Goal: Information Seeking & Learning: Learn about a topic

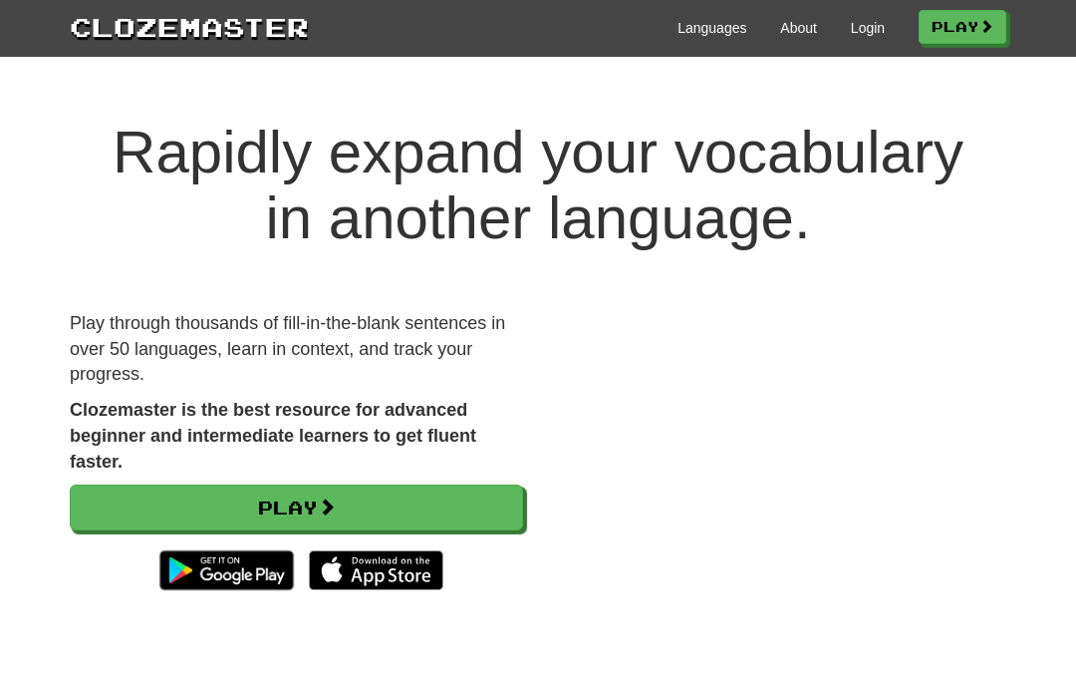
click at [847, 13] on div "Languages About Login Play" at bounding box center [658, 26] width 698 height 37
click at [852, 32] on link "Login" at bounding box center [868, 28] width 34 height 20
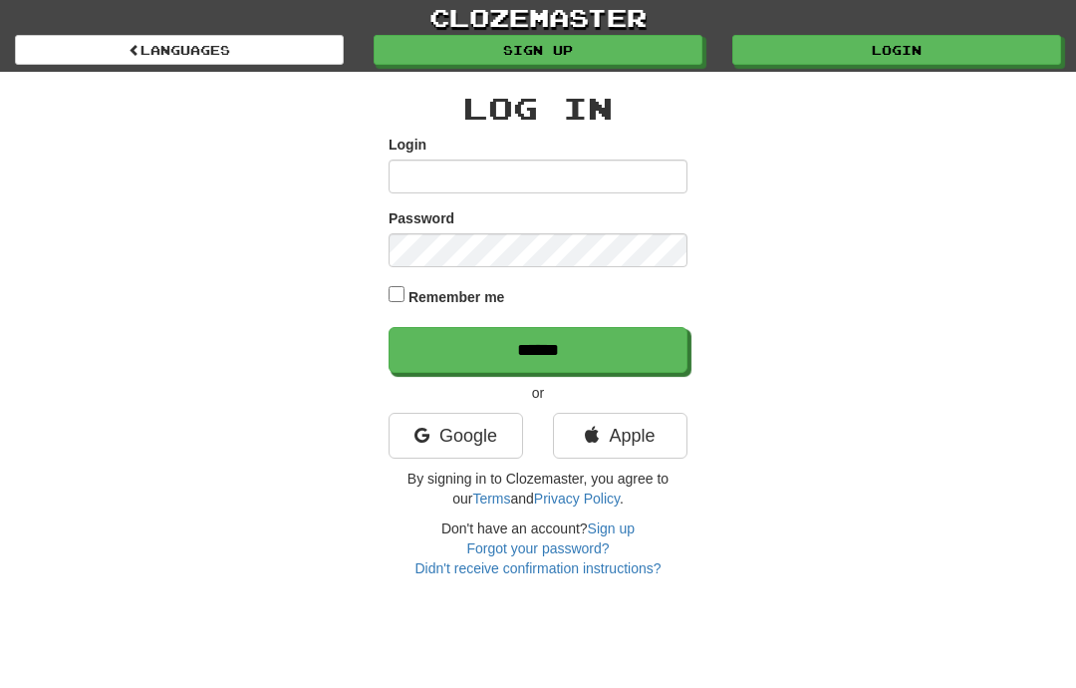
click at [493, 451] on link "Google" at bounding box center [456, 436] width 135 height 46
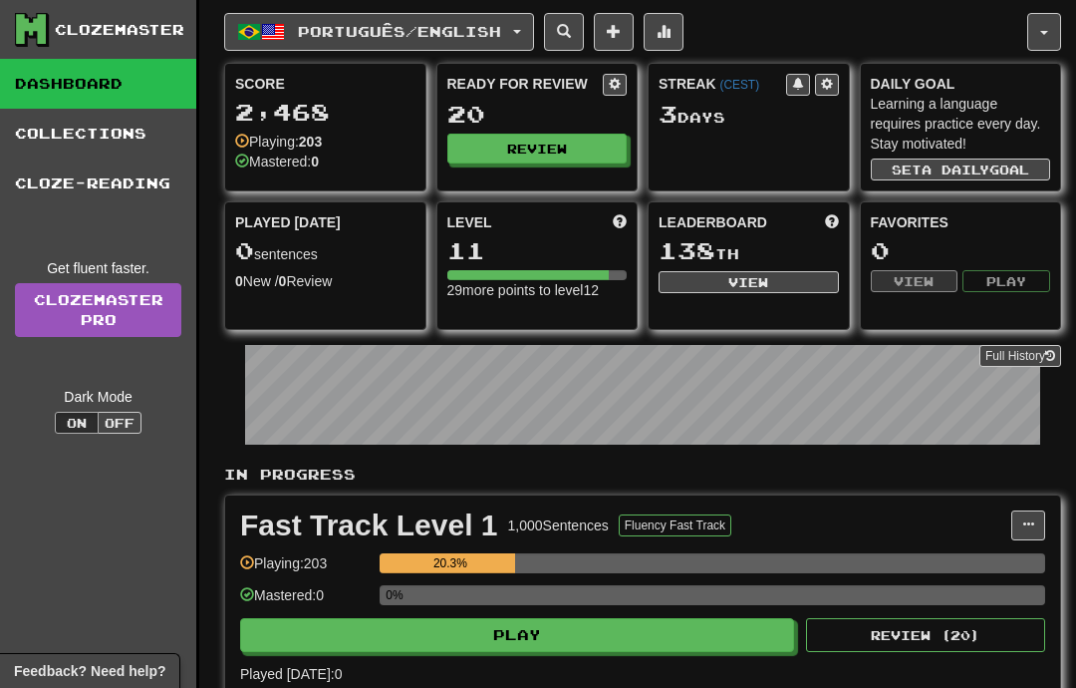
click at [634, 639] on button "Play" at bounding box center [517, 635] width 554 height 34
select select "**"
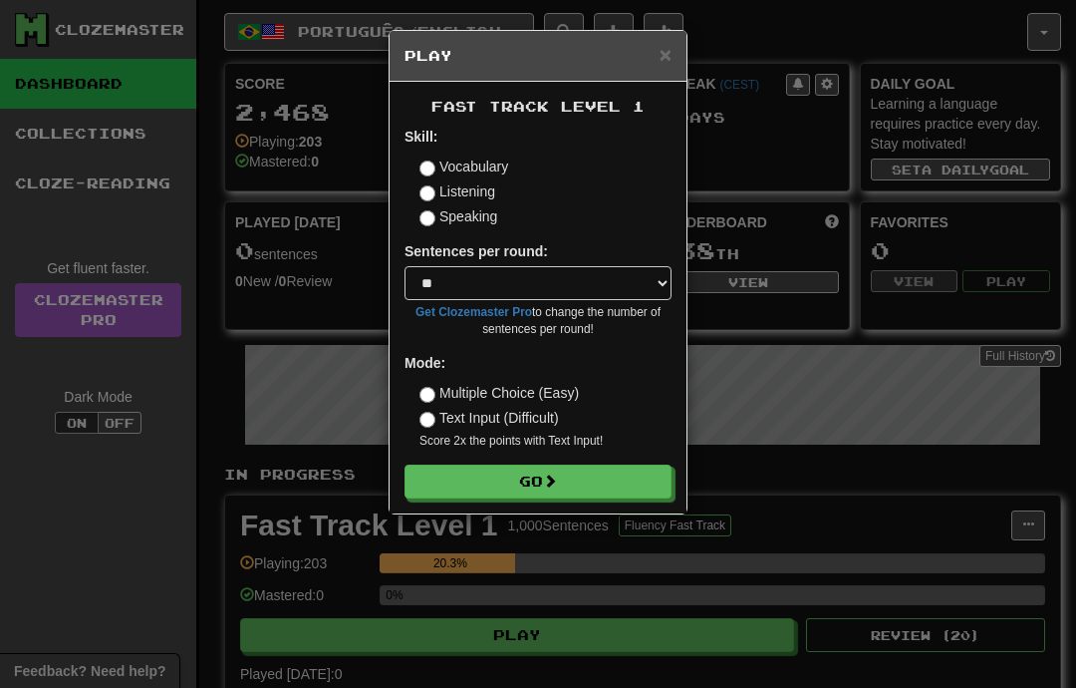
click at [601, 493] on button "Go" at bounding box center [538, 481] width 267 height 34
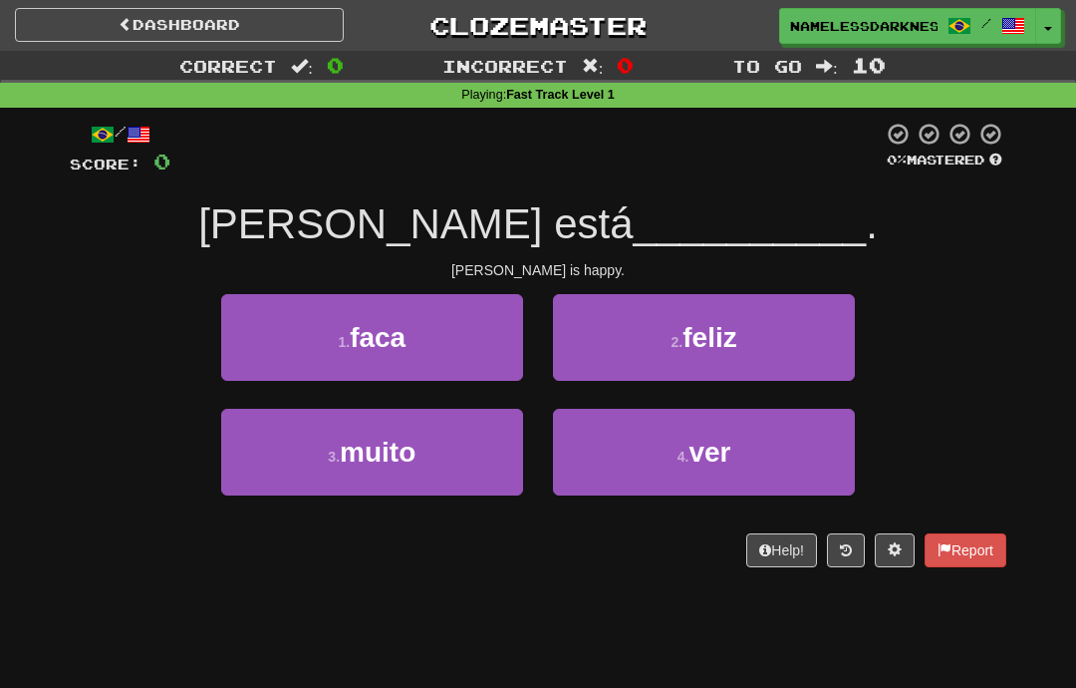
click at [684, 336] on small "2 ." at bounding box center [678, 342] width 12 height 16
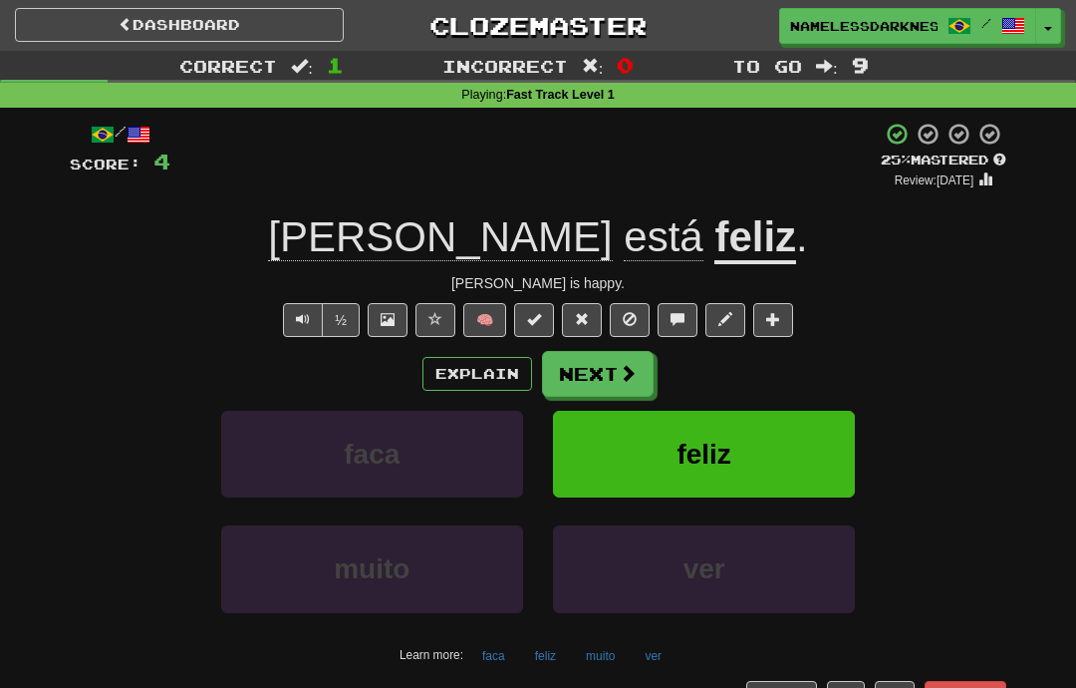
click at [645, 373] on button "Next" at bounding box center [598, 374] width 112 height 46
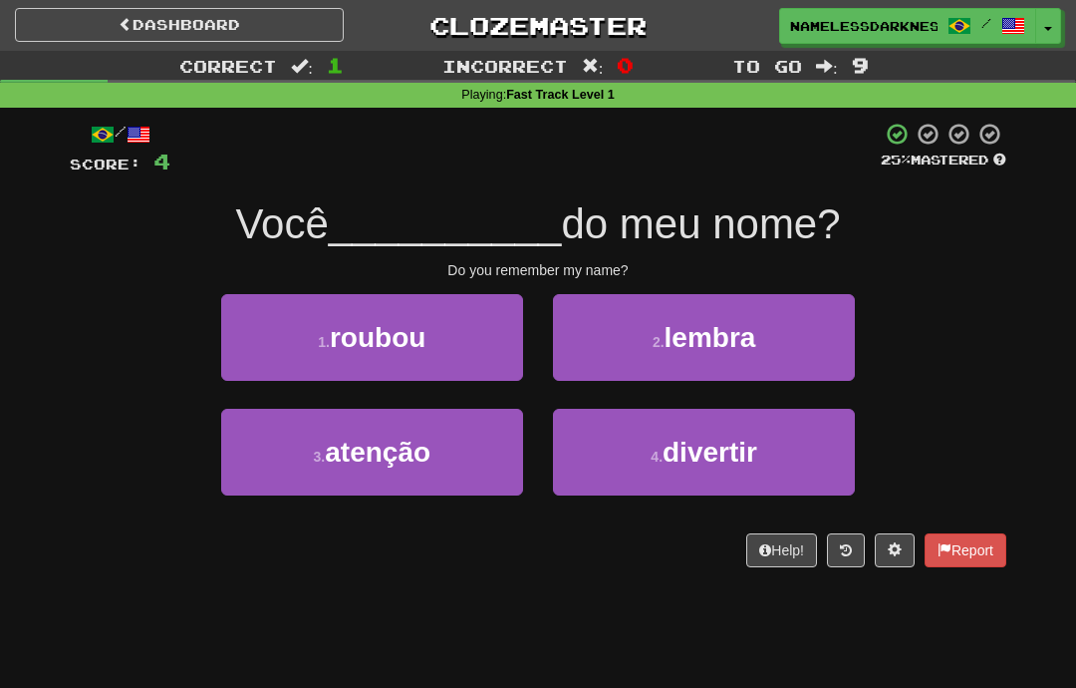
click at [792, 318] on button "2 . lembra" at bounding box center [704, 337] width 302 height 87
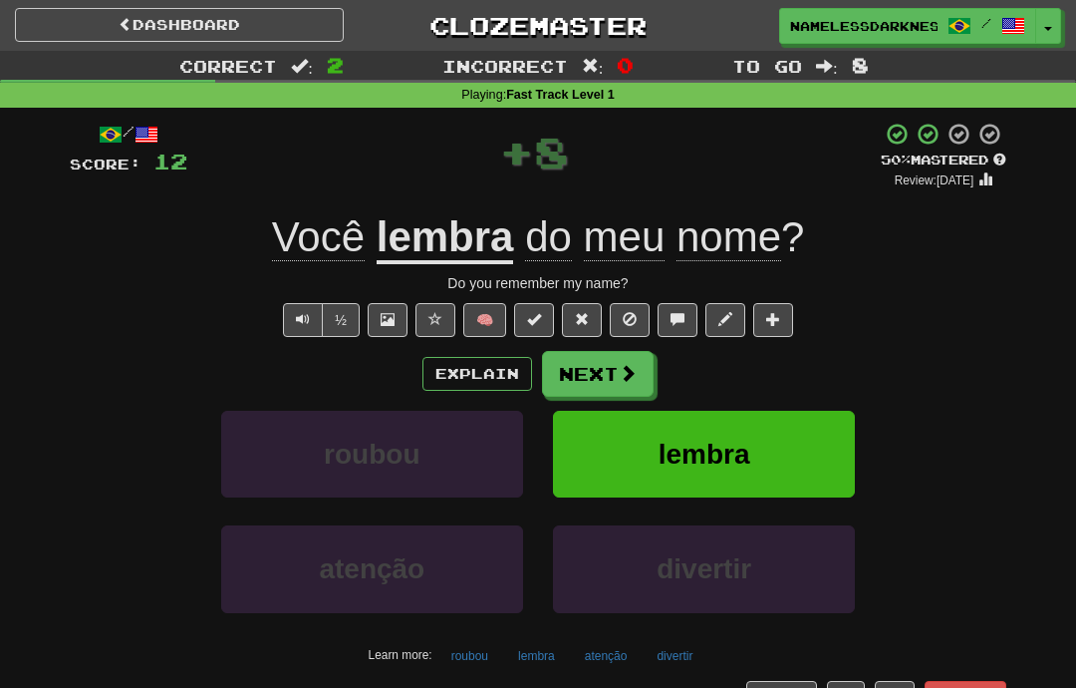
click at [498, 369] on button "Explain" at bounding box center [478, 374] width 110 height 34
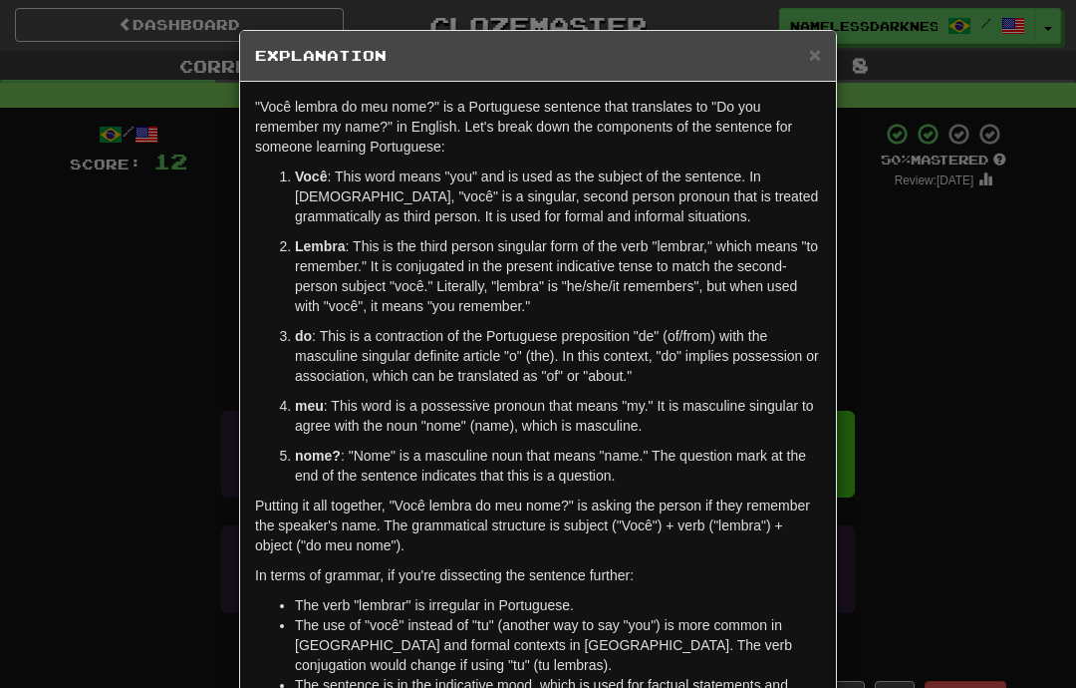
click at [809, 54] on span "×" at bounding box center [815, 54] width 12 height 23
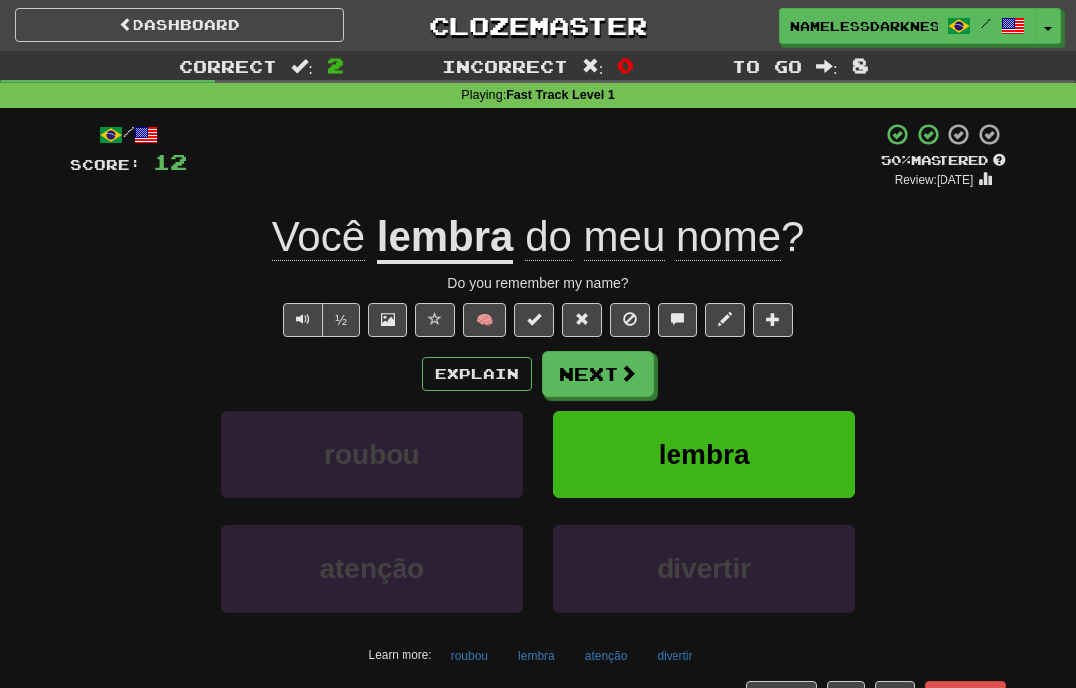
click at [636, 366] on span at bounding box center [628, 373] width 18 height 18
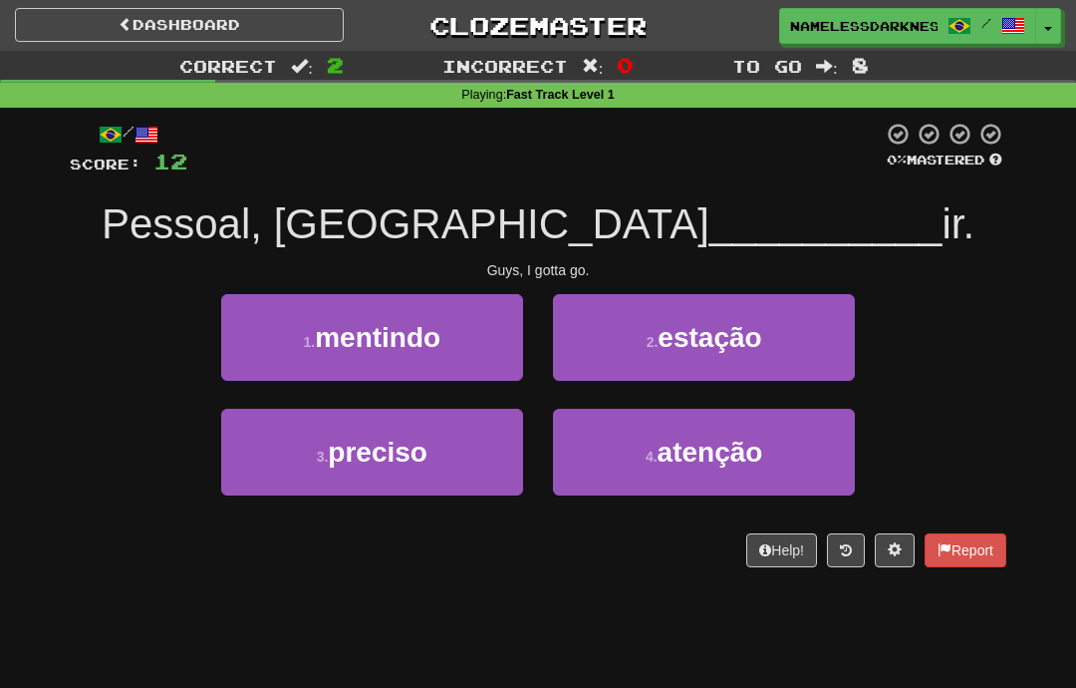
click at [476, 461] on button "3 . preciso" at bounding box center [372, 452] width 302 height 87
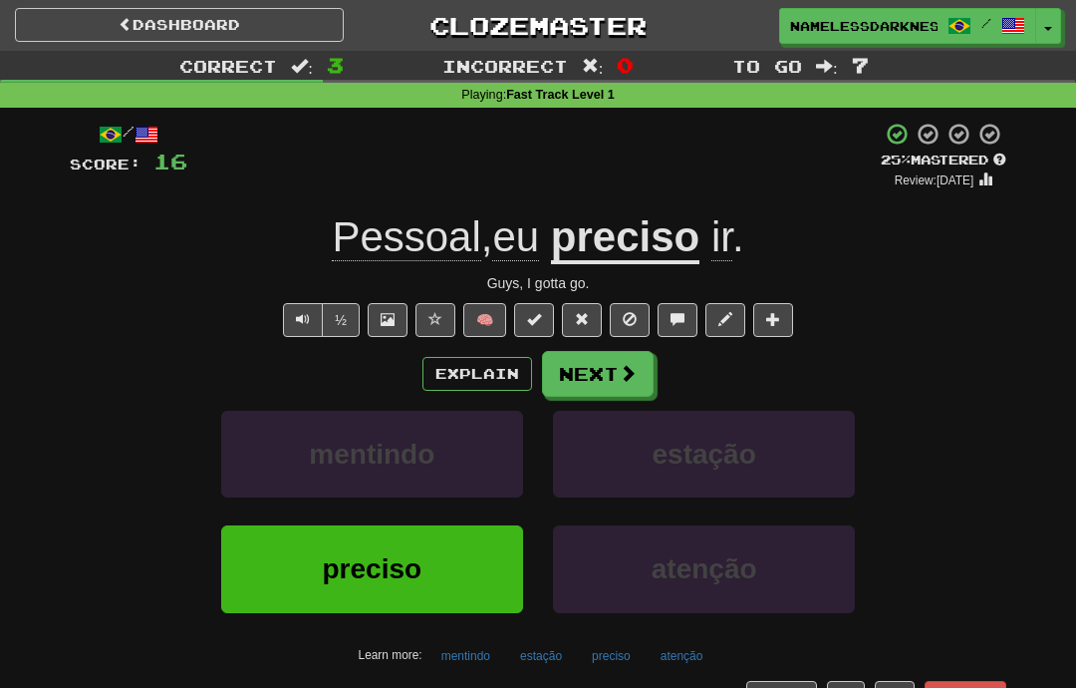
click at [632, 375] on span at bounding box center [628, 373] width 18 height 18
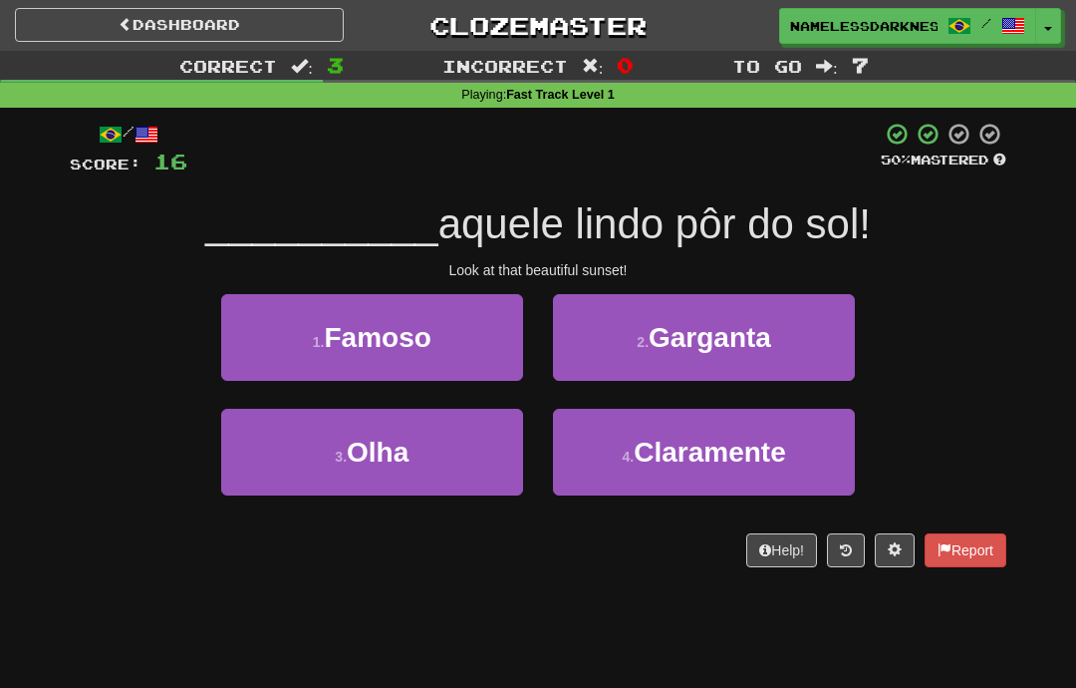
click at [482, 454] on button "3 . Olha" at bounding box center [372, 452] width 302 height 87
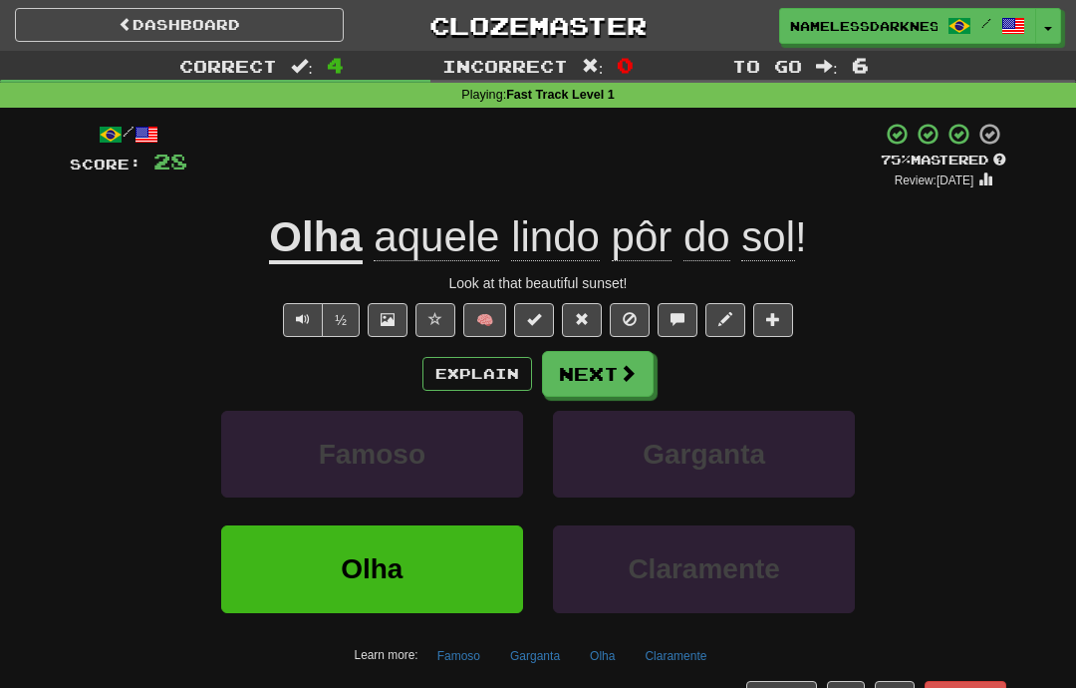
click at [629, 374] on span at bounding box center [628, 373] width 18 height 18
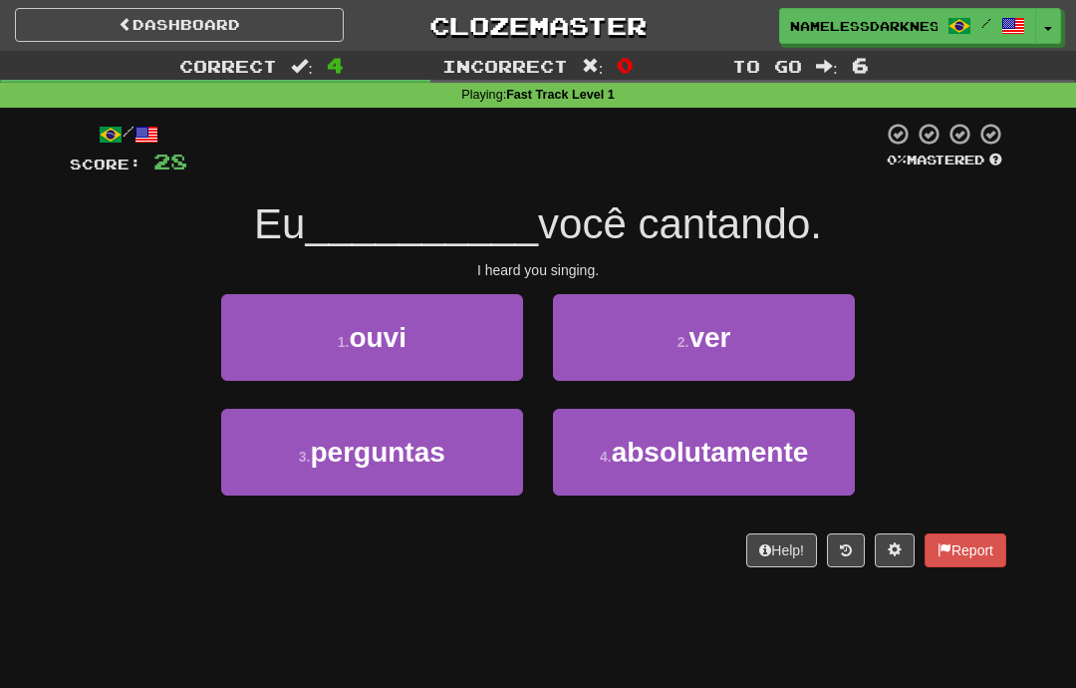
click at [510, 319] on button "1 . ouvi" at bounding box center [372, 337] width 302 height 87
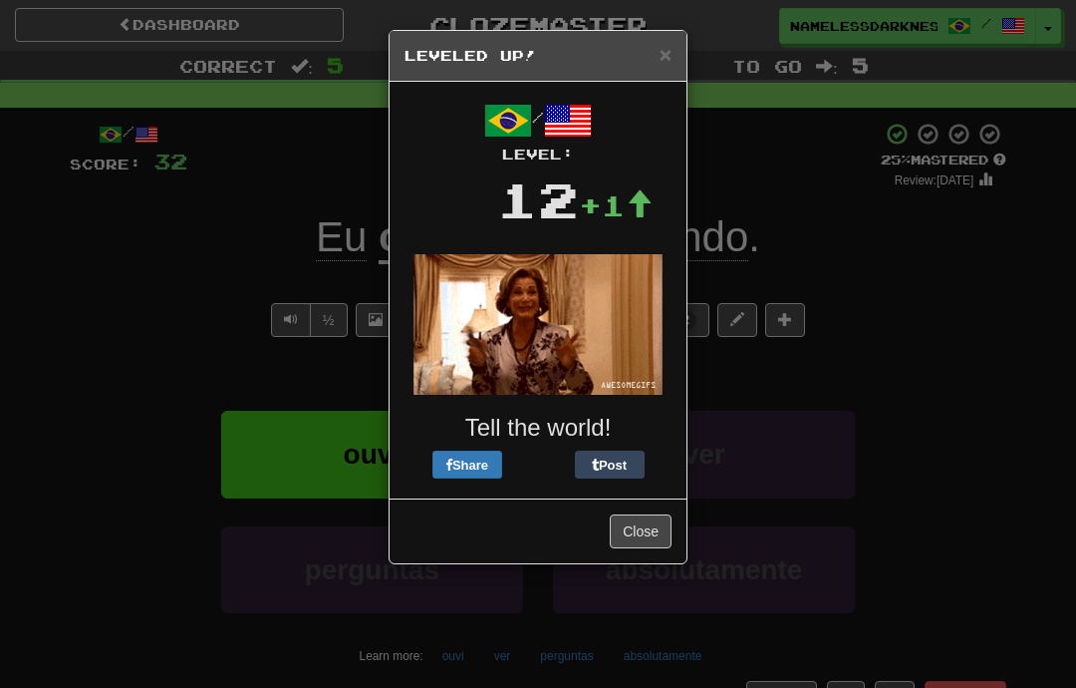
click at [668, 55] on span "×" at bounding box center [666, 54] width 12 height 23
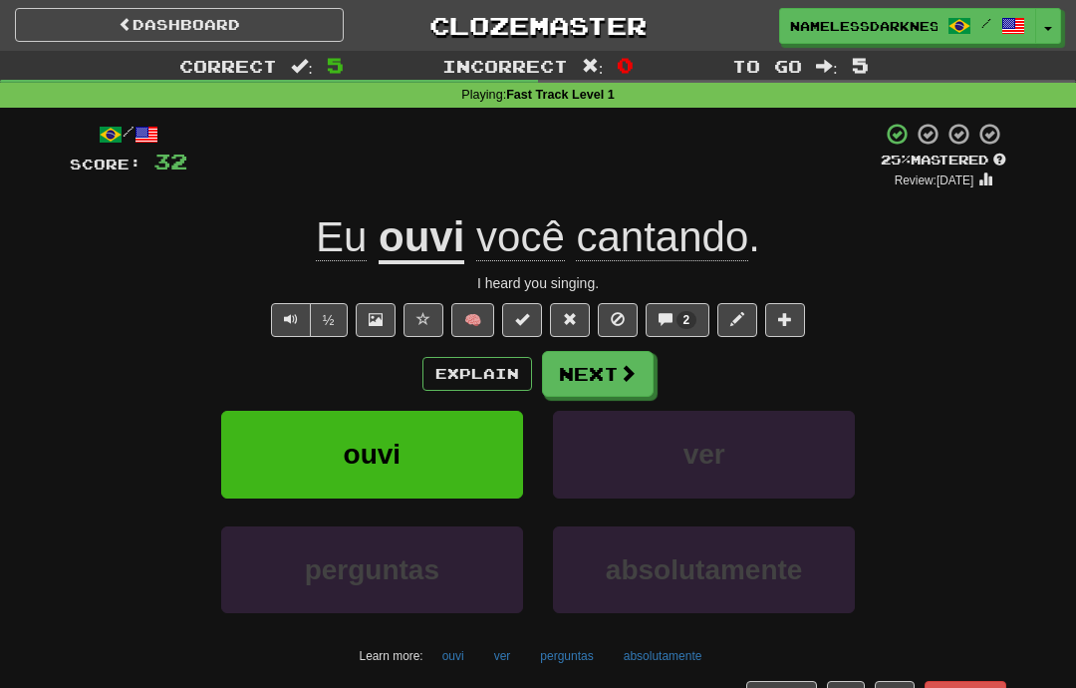
click at [629, 373] on span at bounding box center [628, 373] width 18 height 18
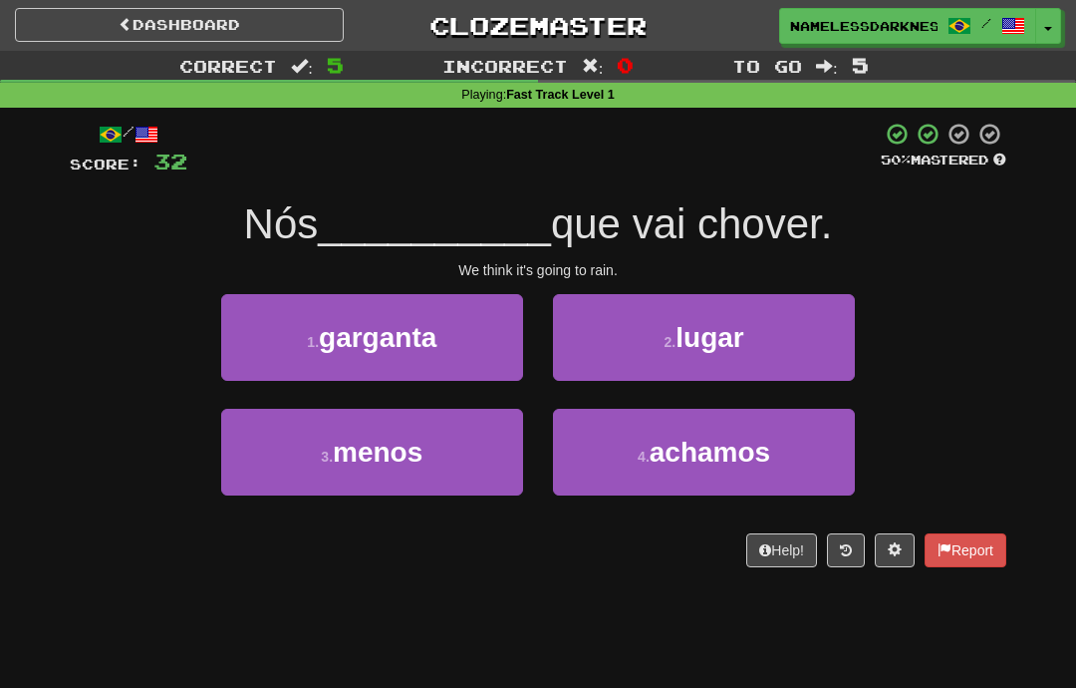
click at [708, 424] on button "4 . achamos" at bounding box center [704, 452] width 302 height 87
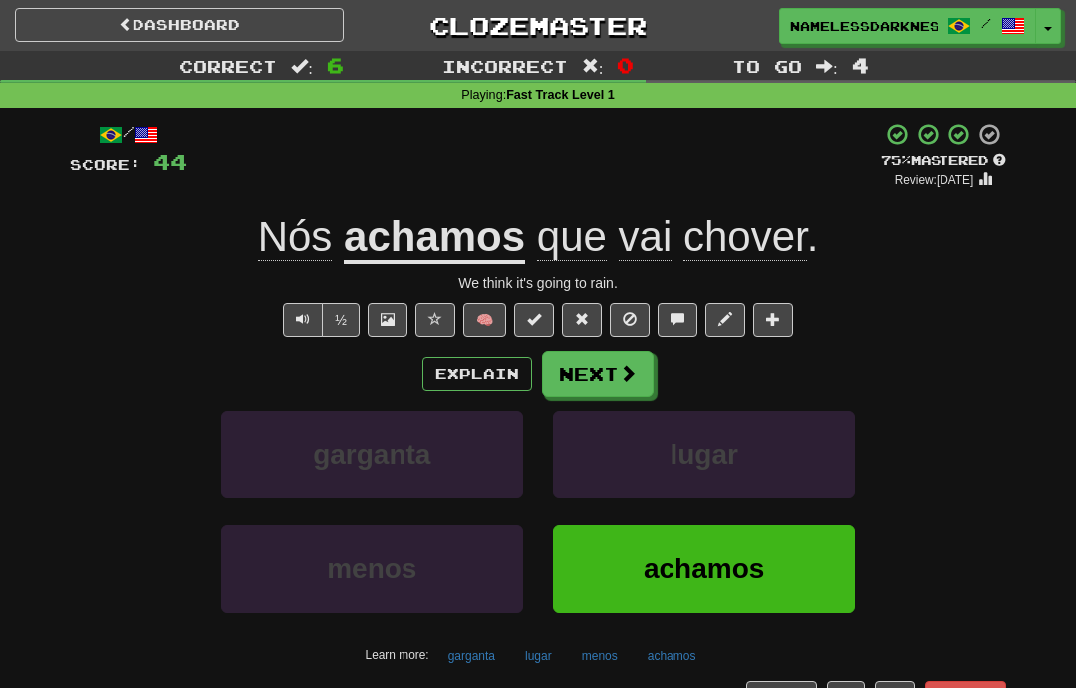
click at [639, 372] on button "Next" at bounding box center [598, 374] width 112 height 46
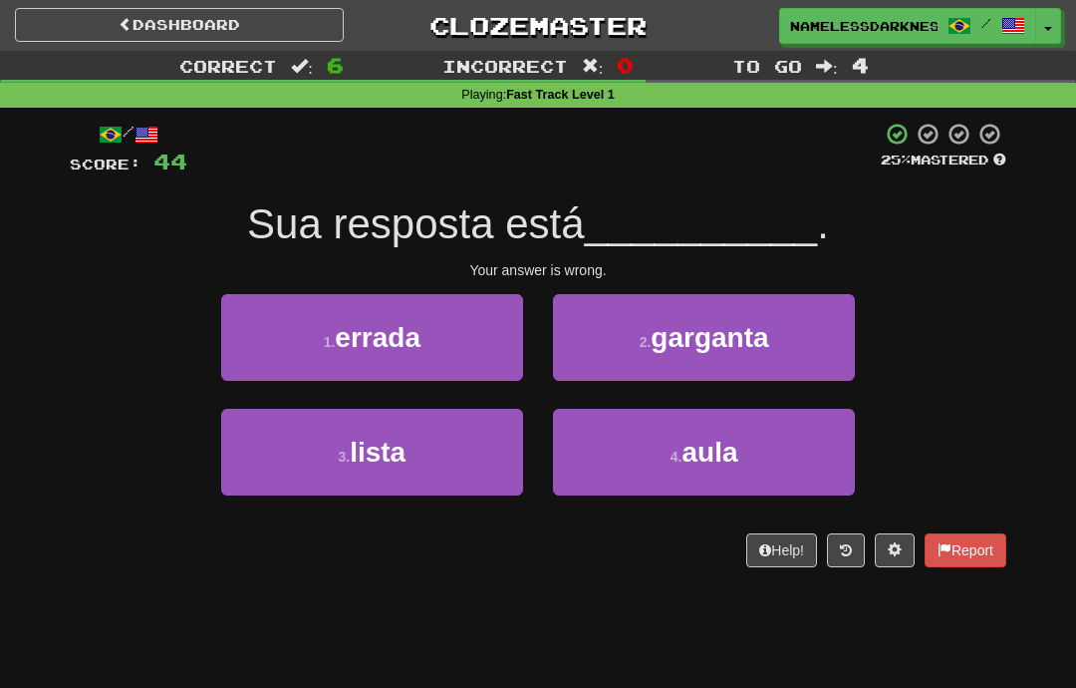
click at [487, 331] on button "1 . errada" at bounding box center [372, 337] width 302 height 87
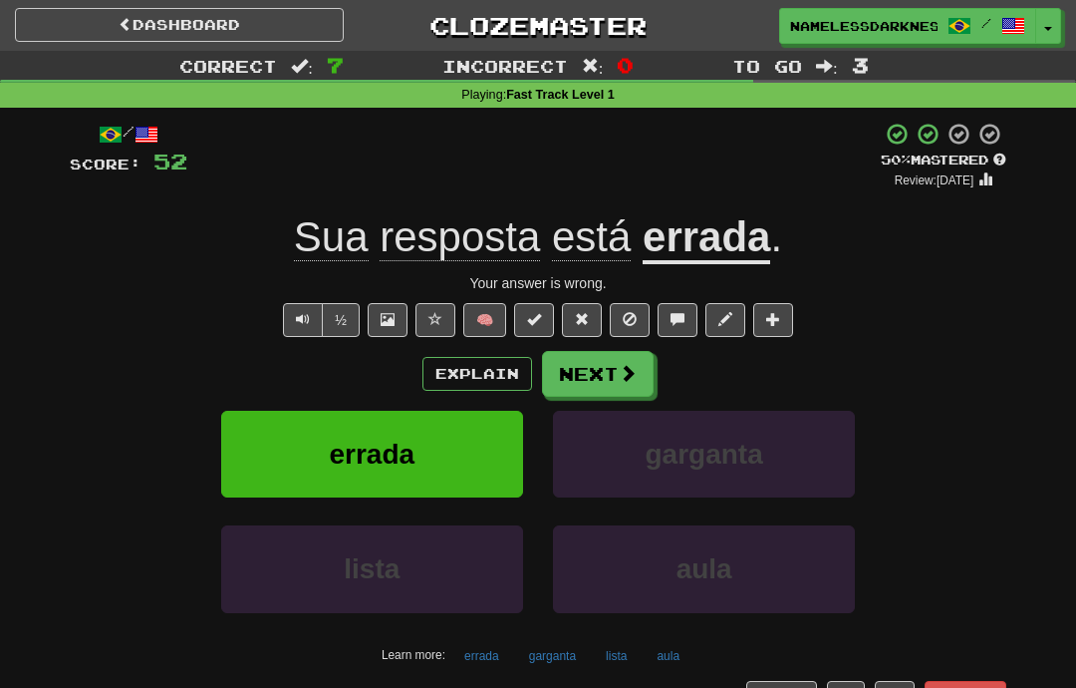
click at [636, 376] on span at bounding box center [628, 373] width 18 height 18
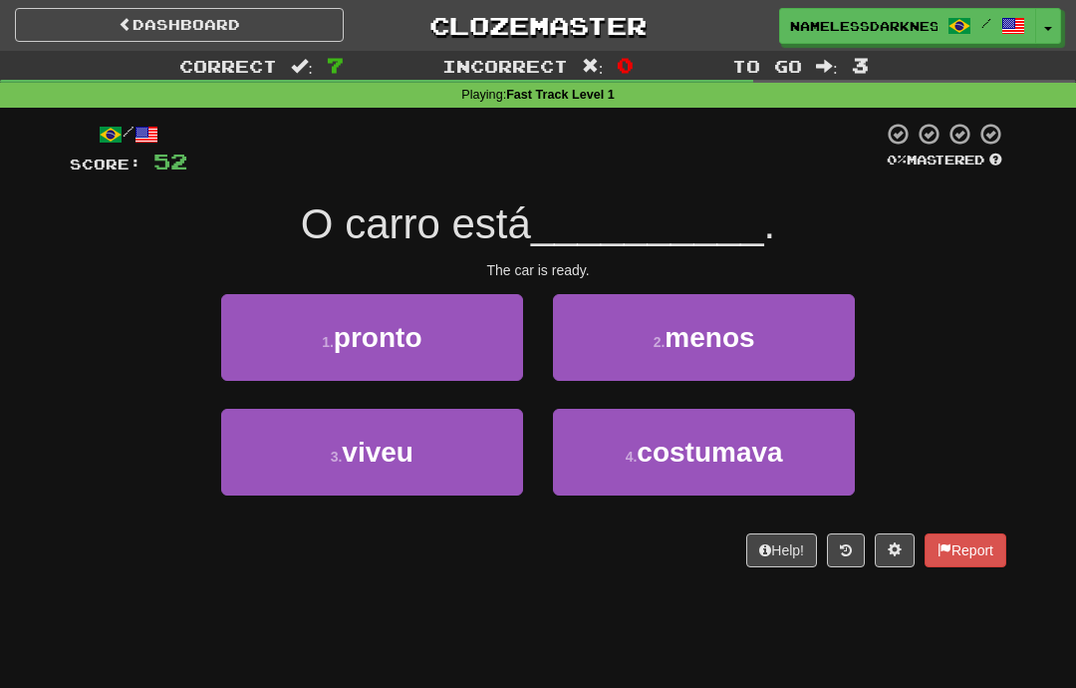
click at [471, 353] on button "1 . pronto" at bounding box center [372, 337] width 302 height 87
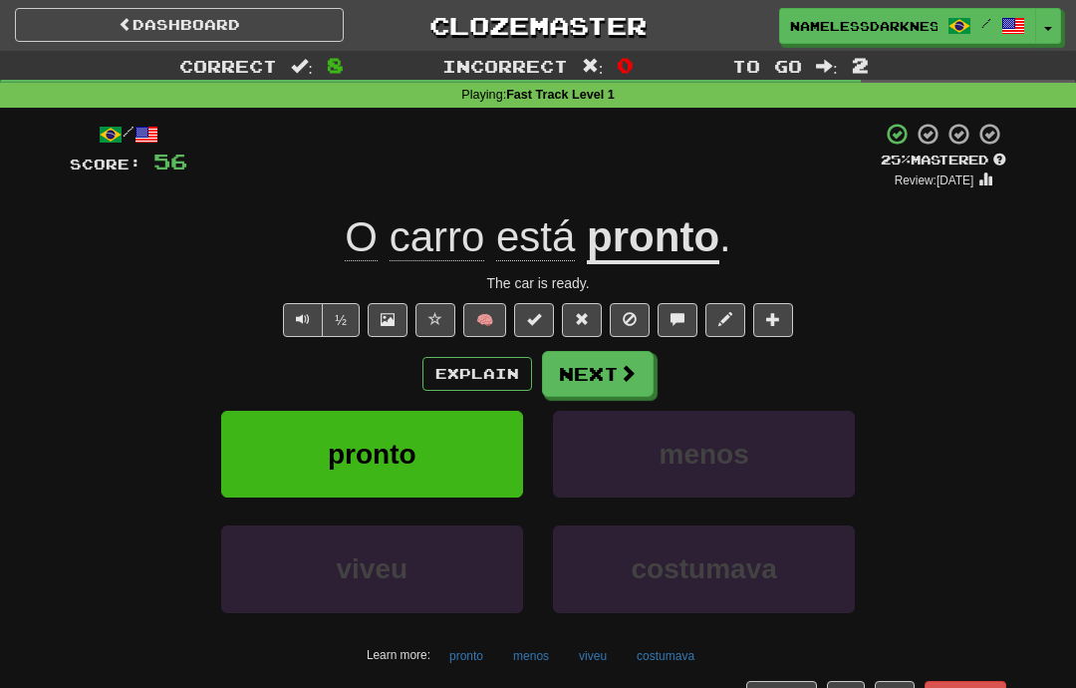
click at [629, 374] on span at bounding box center [628, 373] width 18 height 18
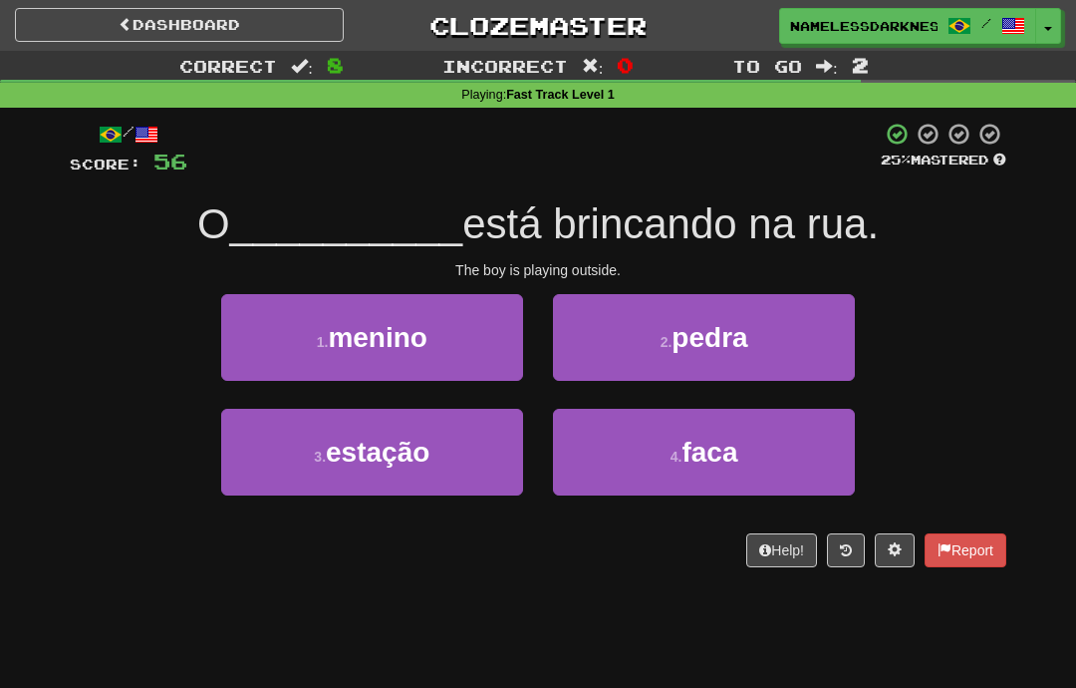
click at [479, 335] on button "1 . menino" at bounding box center [372, 337] width 302 height 87
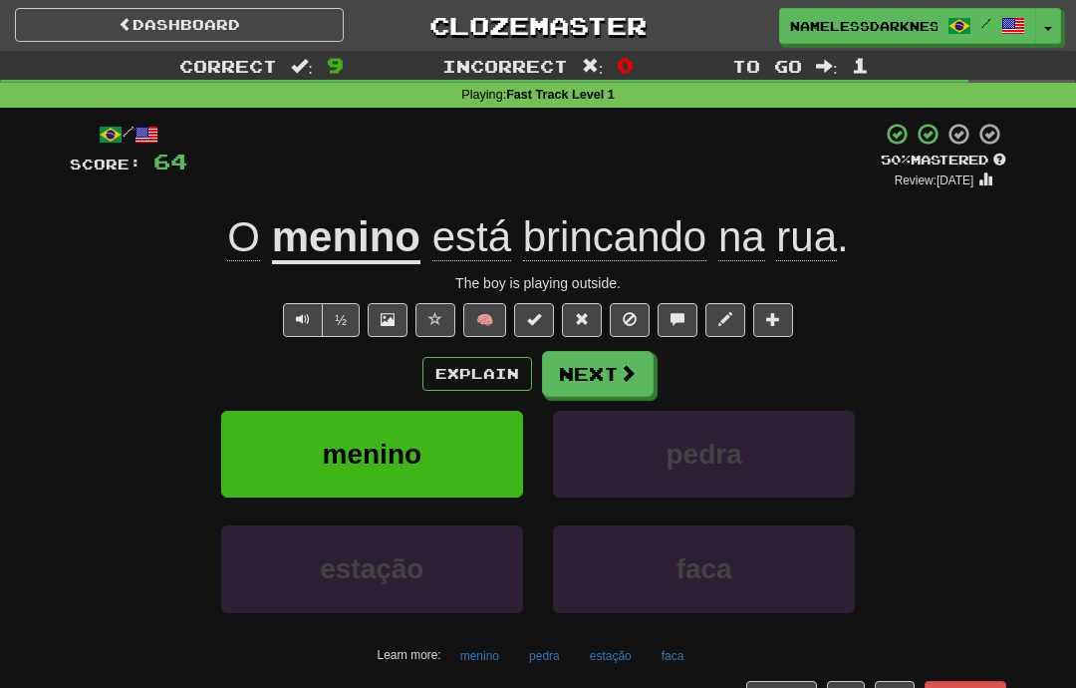
click at [619, 375] on span at bounding box center [628, 373] width 18 height 18
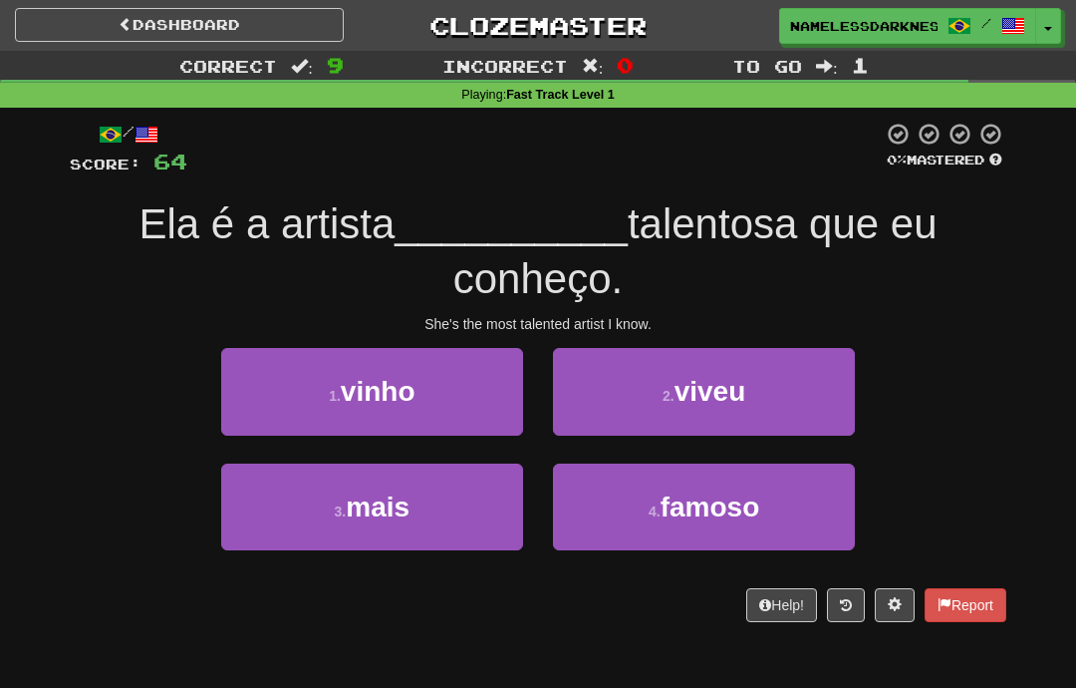
click at [676, 504] on span "famoso" at bounding box center [711, 506] width 100 height 31
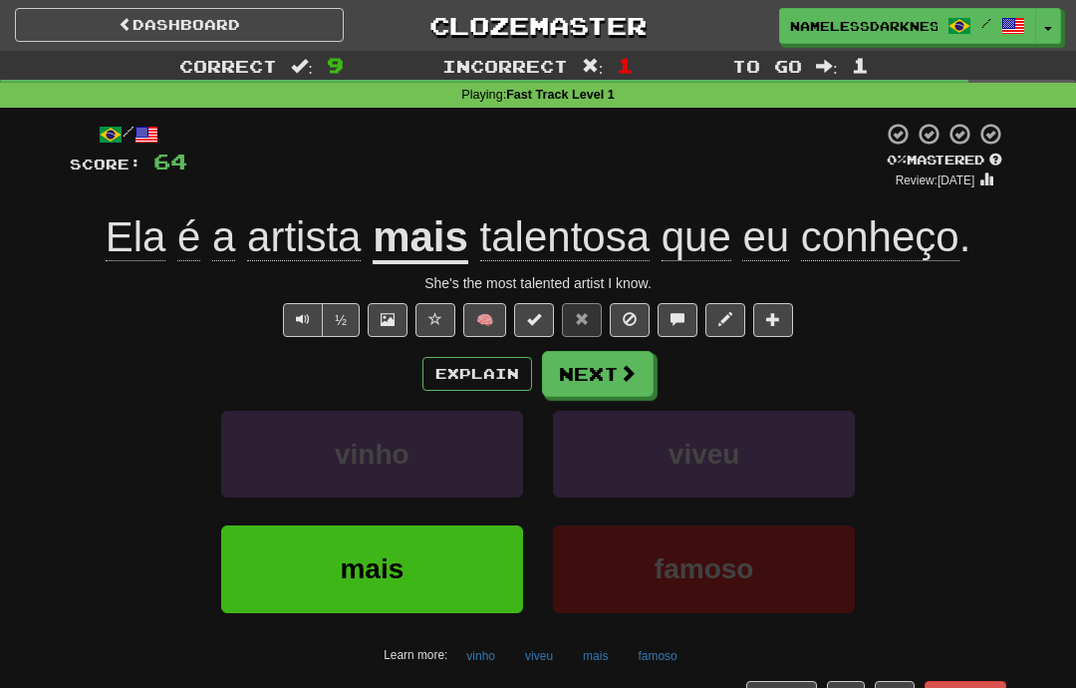
click at [590, 374] on button "Next" at bounding box center [598, 374] width 112 height 46
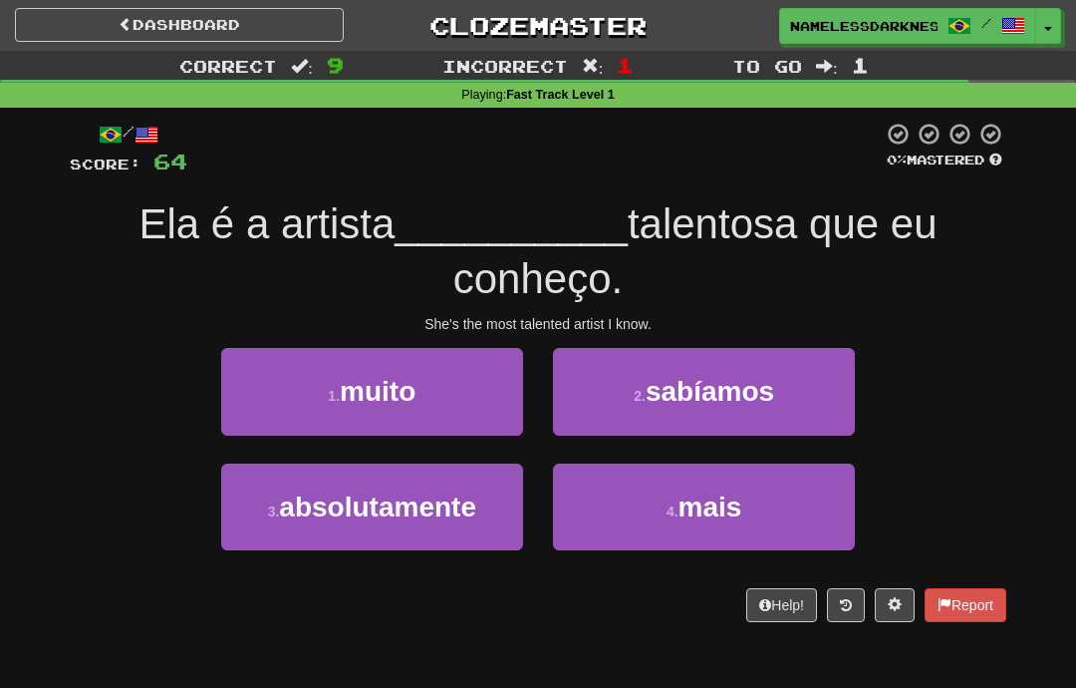
click at [644, 506] on button "4 . mais" at bounding box center [704, 506] width 302 height 87
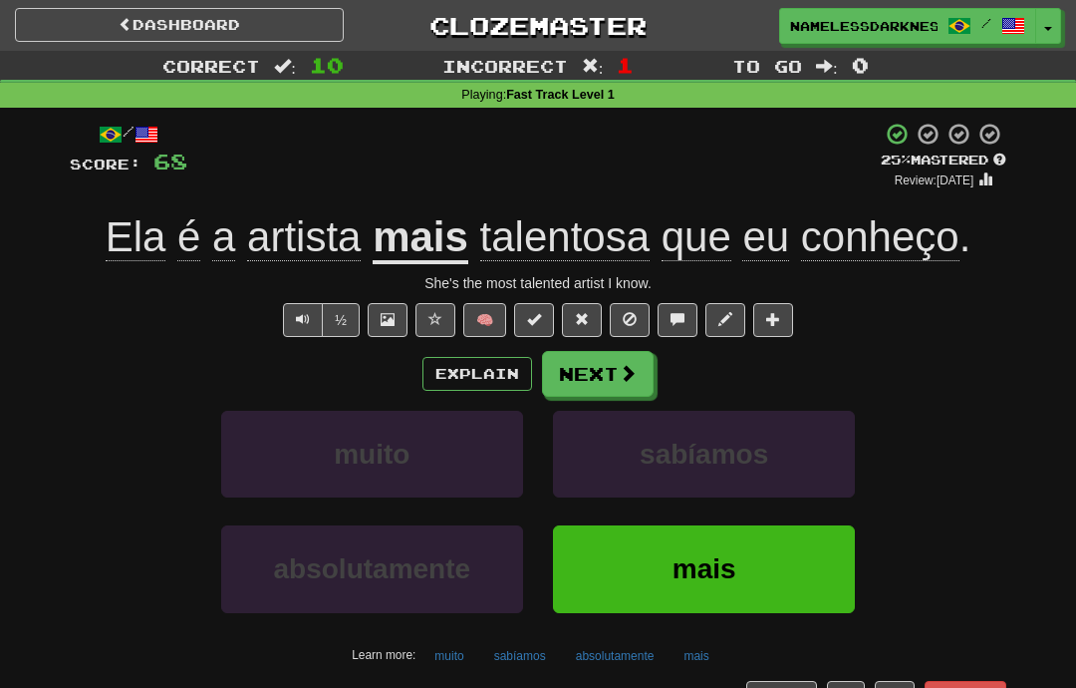
click at [628, 377] on span at bounding box center [628, 373] width 18 height 18
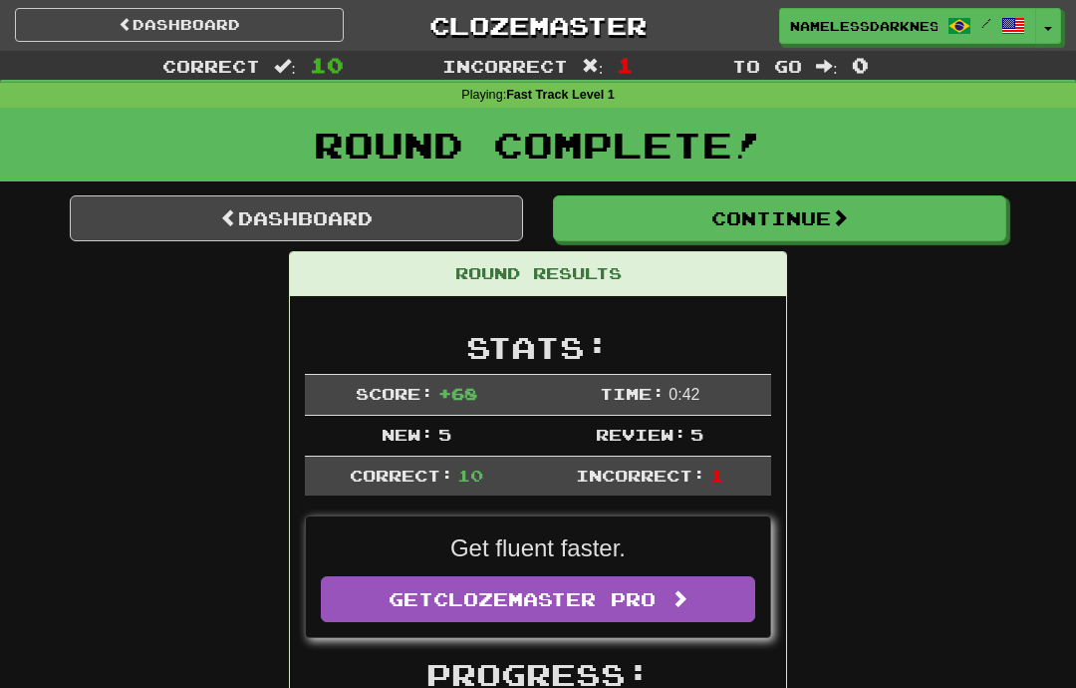
click at [723, 207] on button "Continue" at bounding box center [780, 218] width 454 height 46
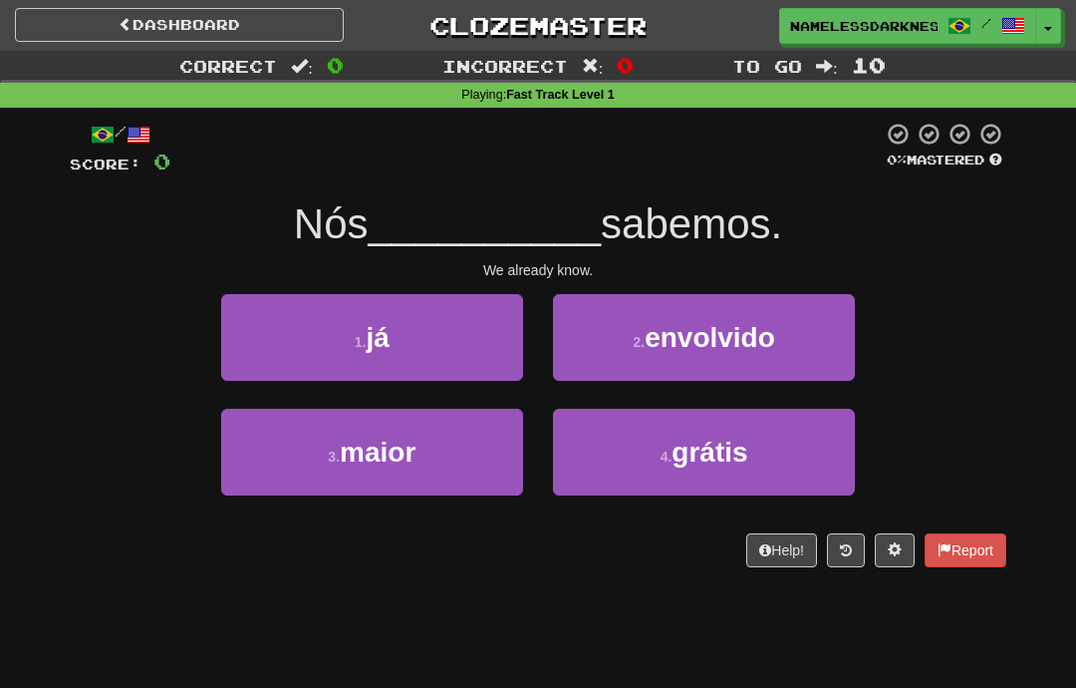
click at [488, 339] on button "1 . já" at bounding box center [372, 337] width 302 height 87
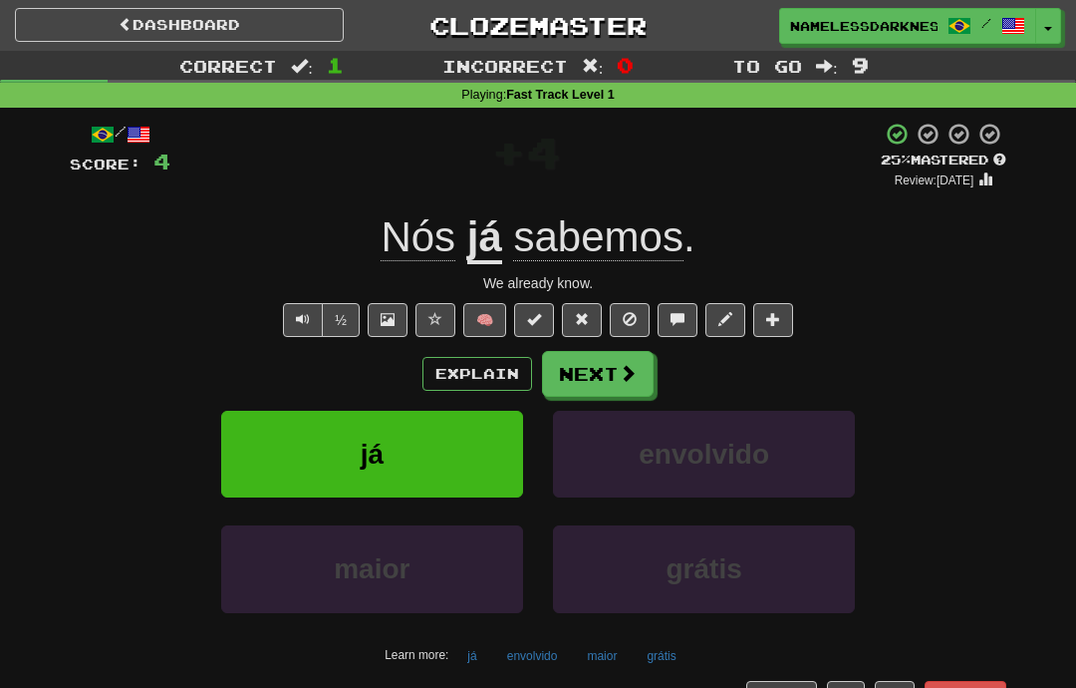
click at [591, 371] on button "Next" at bounding box center [598, 374] width 112 height 46
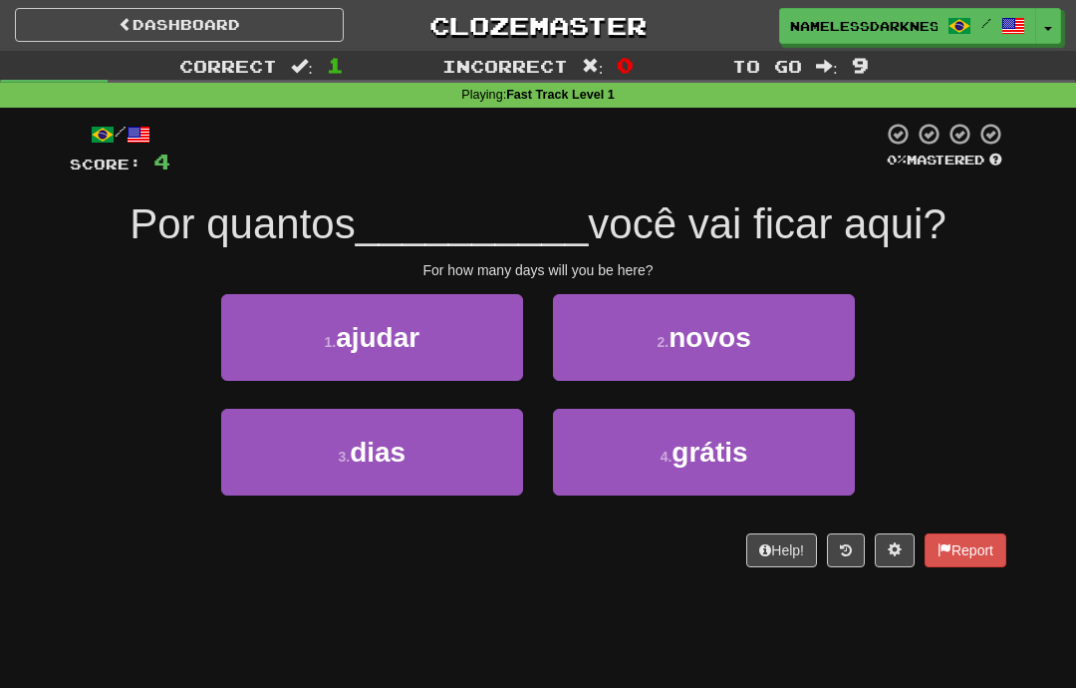
click at [489, 444] on button "3 . dias" at bounding box center [372, 452] width 302 height 87
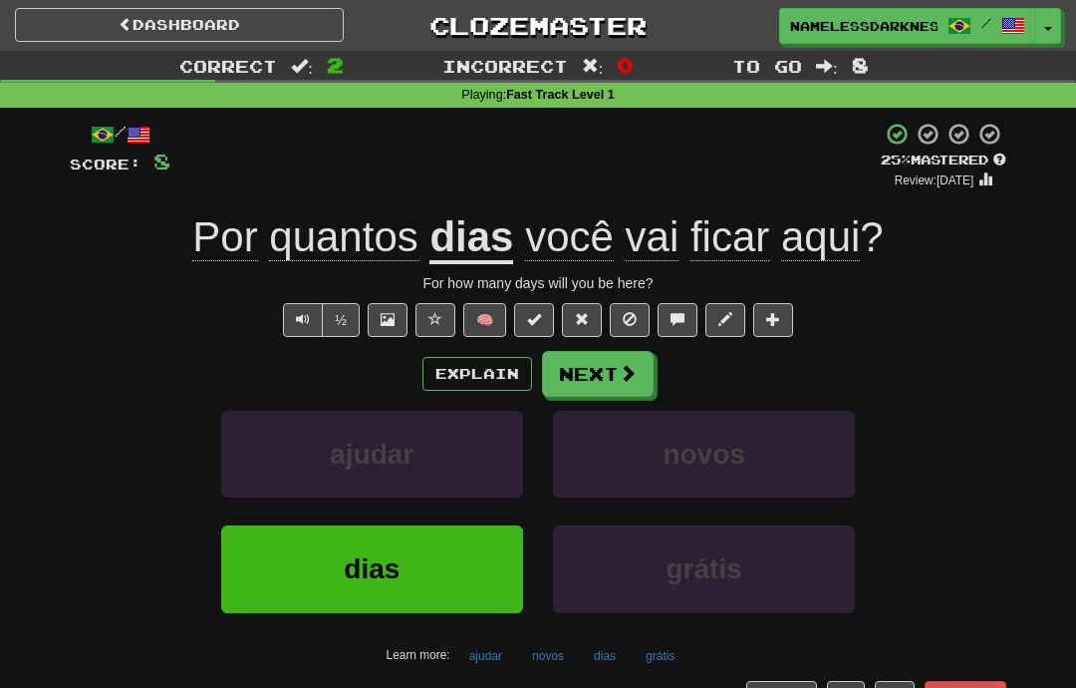
click at [614, 379] on button "Next" at bounding box center [598, 374] width 112 height 46
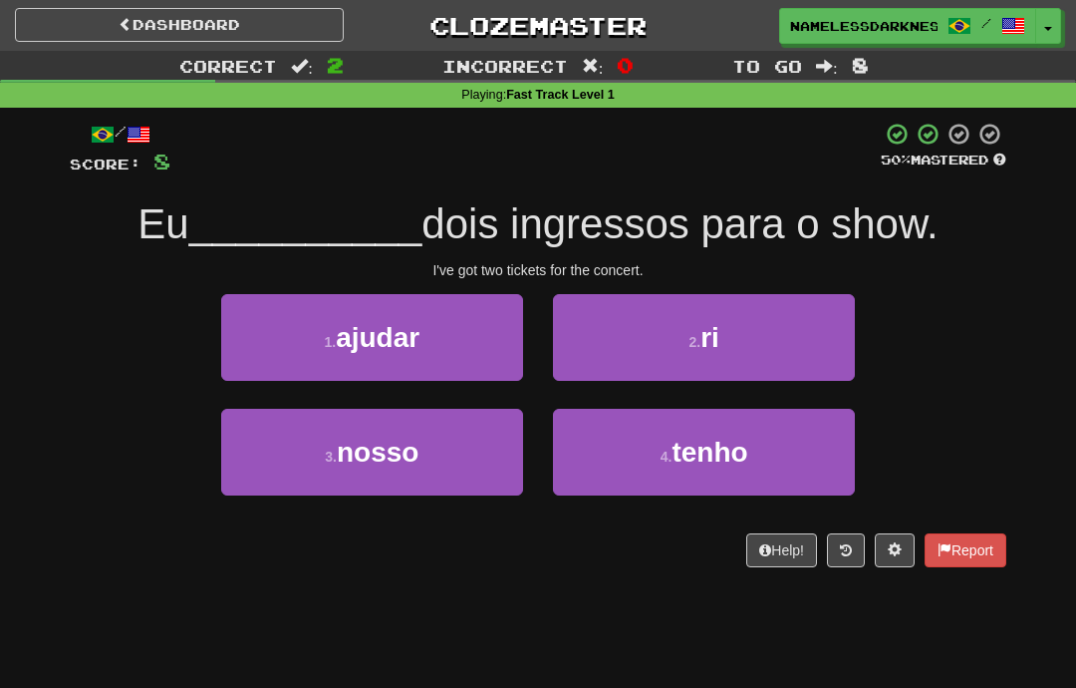
click at [720, 444] on span "tenho" at bounding box center [710, 452] width 76 height 31
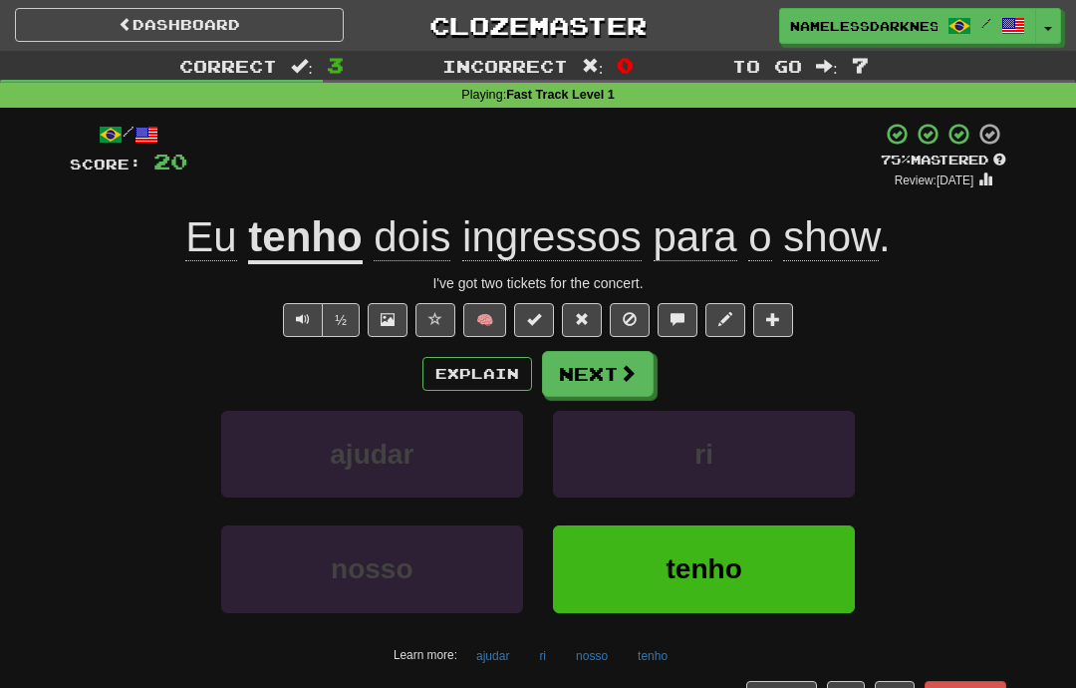
click at [611, 236] on span "ingressos" at bounding box center [551, 237] width 179 height 48
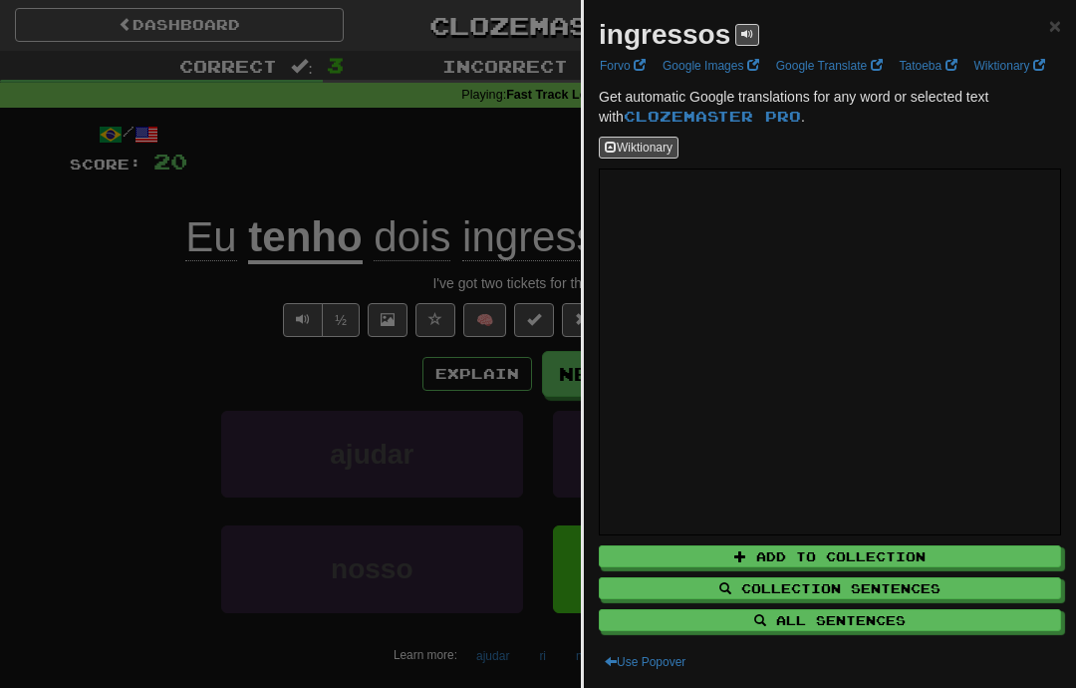
click at [328, 437] on div at bounding box center [538, 344] width 1076 height 688
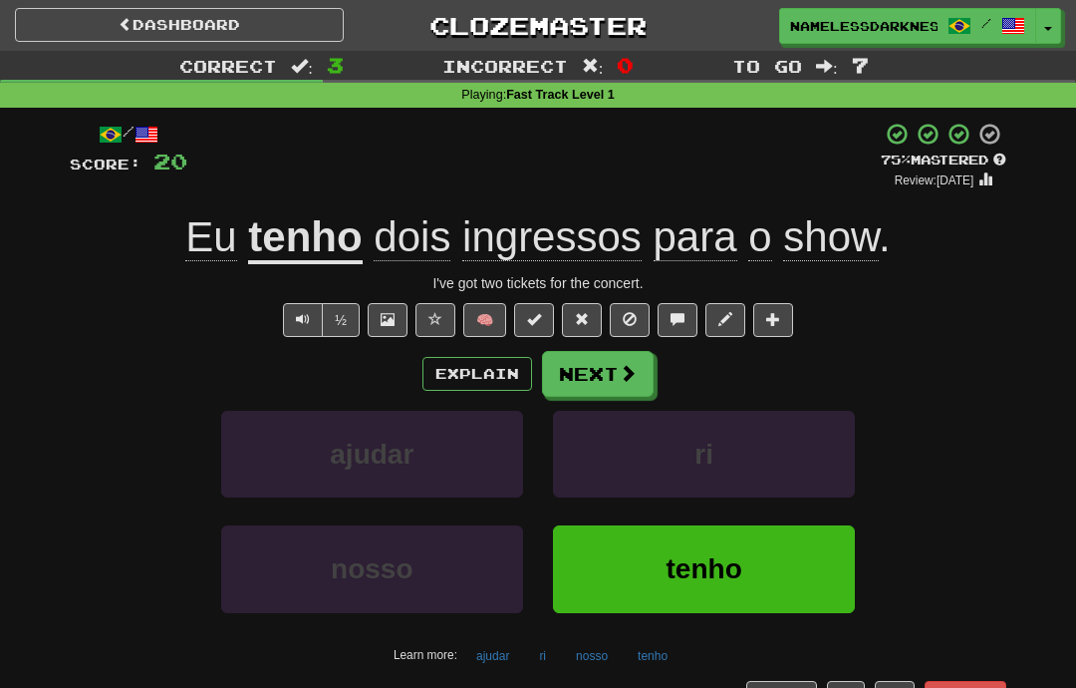
click at [606, 374] on button "Next" at bounding box center [598, 374] width 112 height 46
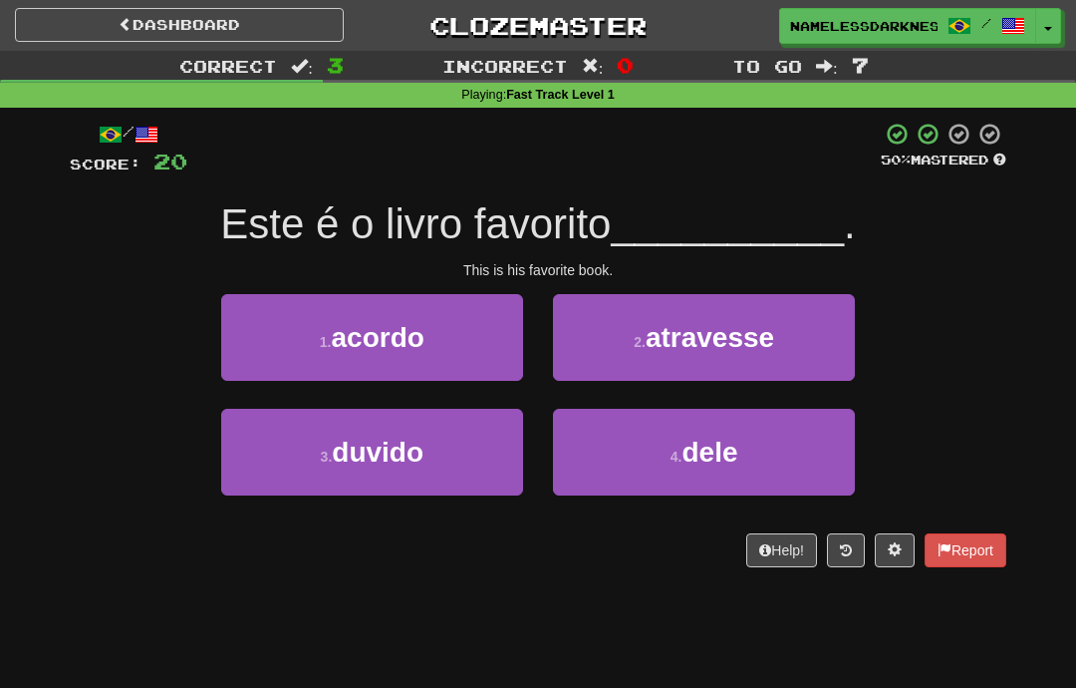
click at [656, 456] on button "4 . dele" at bounding box center [704, 452] width 302 height 87
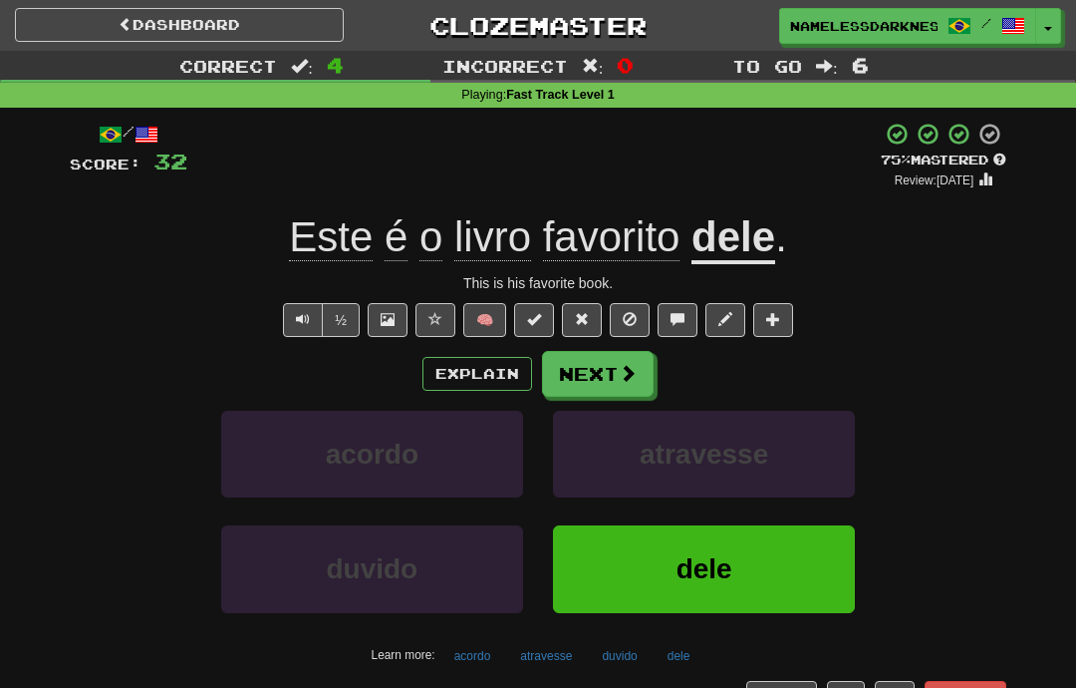
click at [611, 379] on button "Next" at bounding box center [598, 374] width 112 height 46
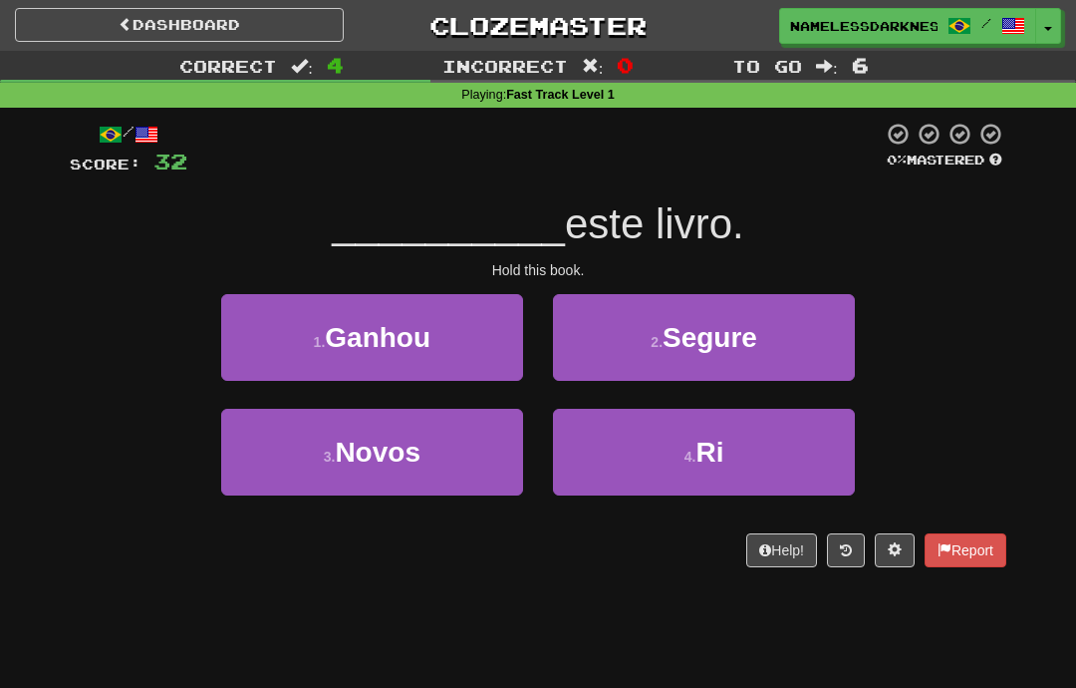
click at [749, 335] on span "Segure" at bounding box center [710, 337] width 95 height 31
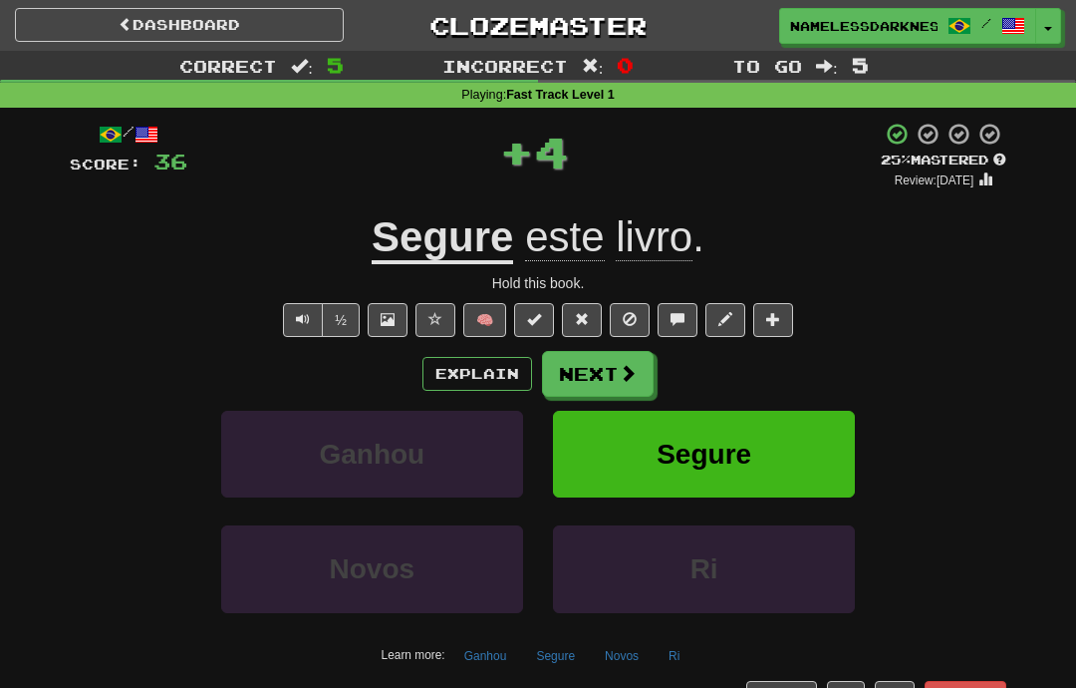
click at [619, 375] on span at bounding box center [628, 373] width 18 height 18
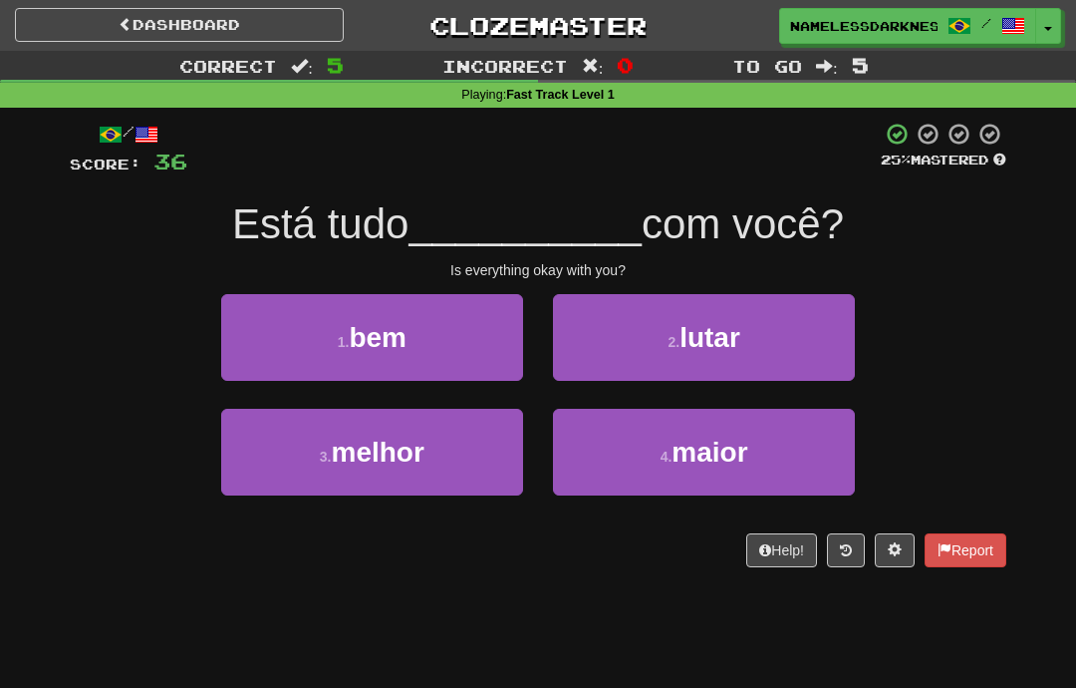
click at [475, 341] on button "1 . bem" at bounding box center [372, 337] width 302 height 87
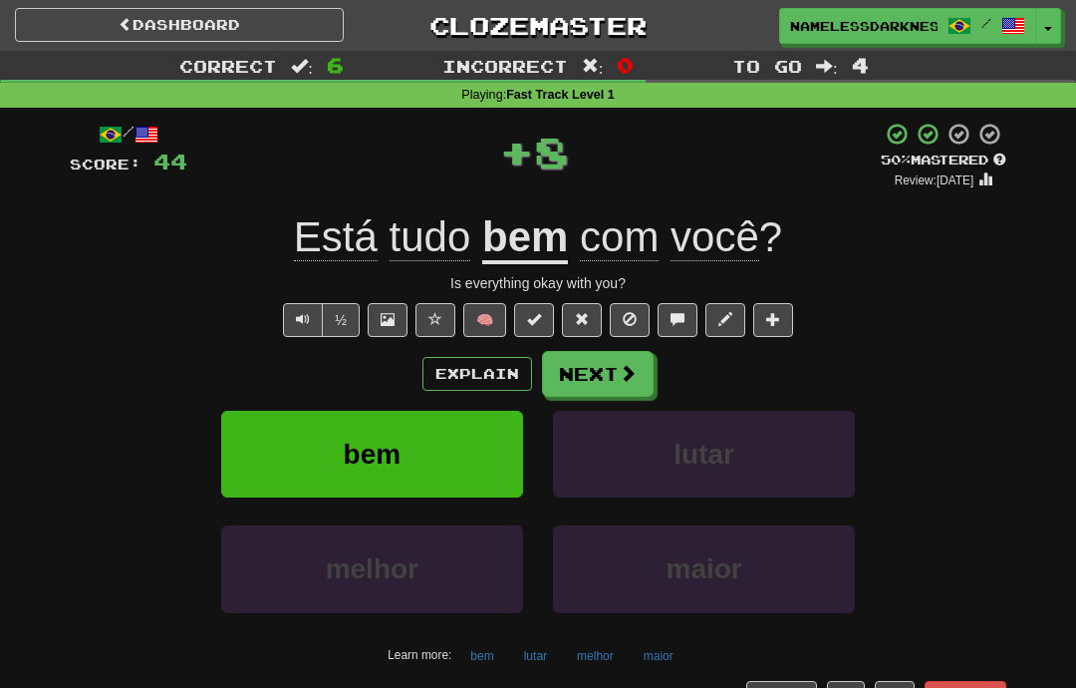
click at [629, 380] on span at bounding box center [628, 373] width 18 height 18
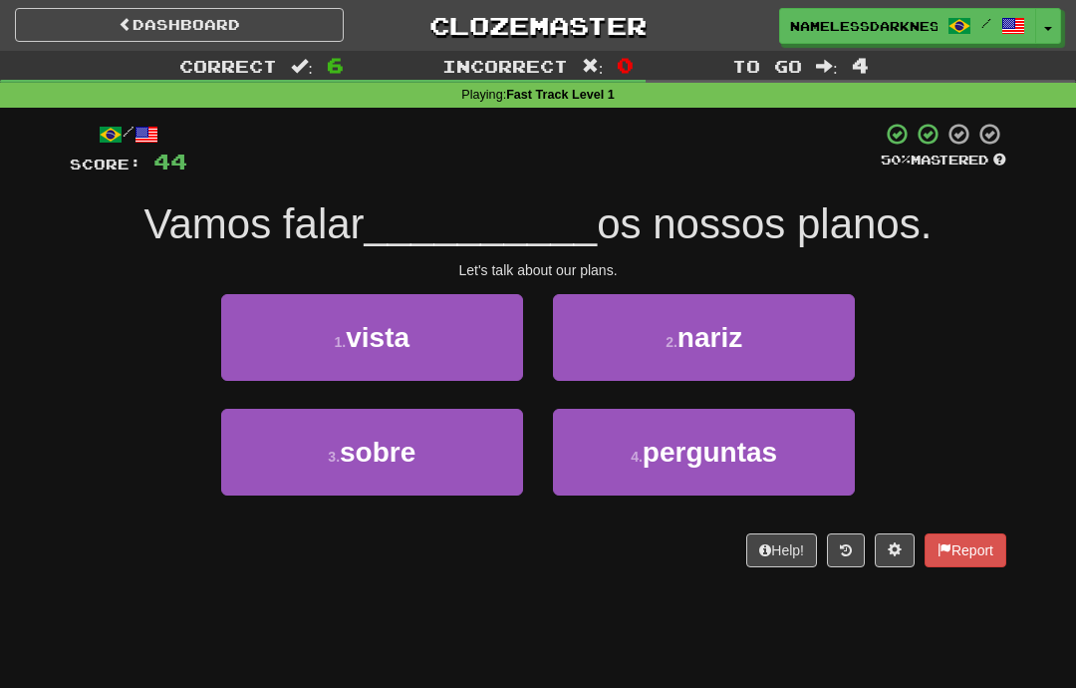
click at [470, 466] on button "3 . sobre" at bounding box center [372, 452] width 302 height 87
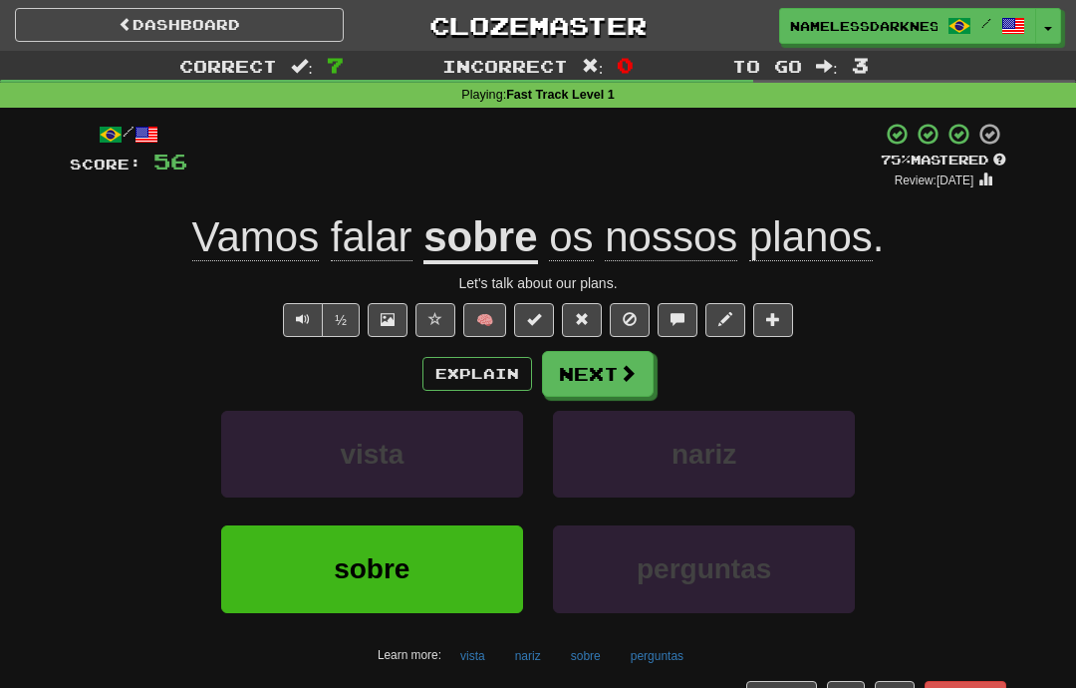
click at [628, 376] on span at bounding box center [628, 373] width 18 height 18
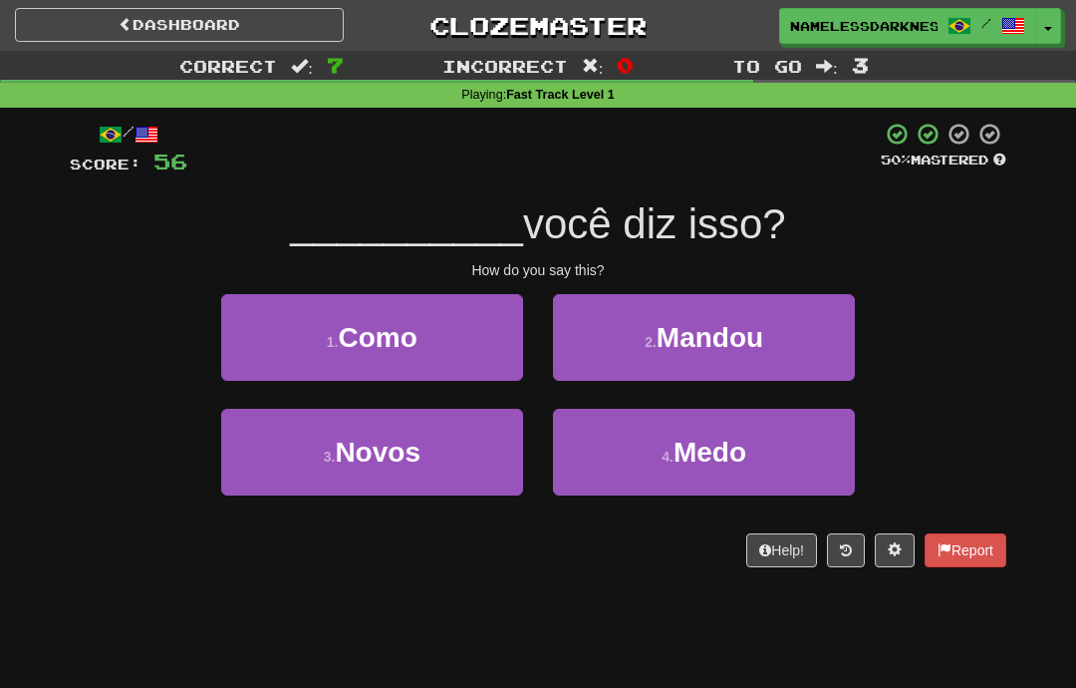
click at [477, 359] on button "1 . Como" at bounding box center [372, 337] width 302 height 87
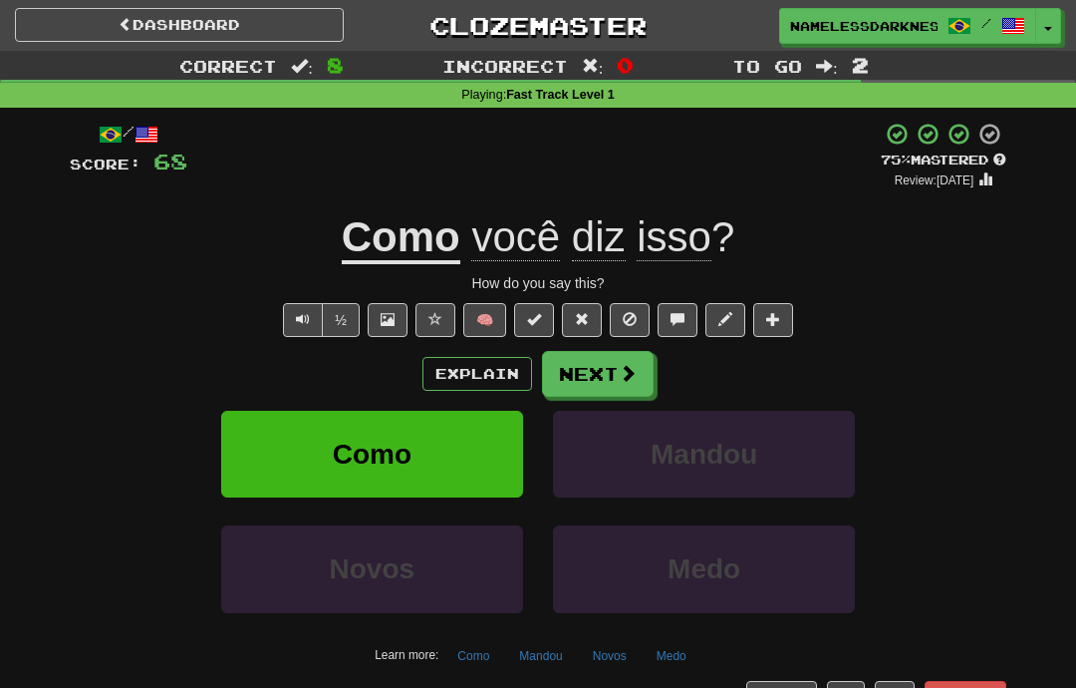
click at [624, 373] on span at bounding box center [628, 373] width 18 height 18
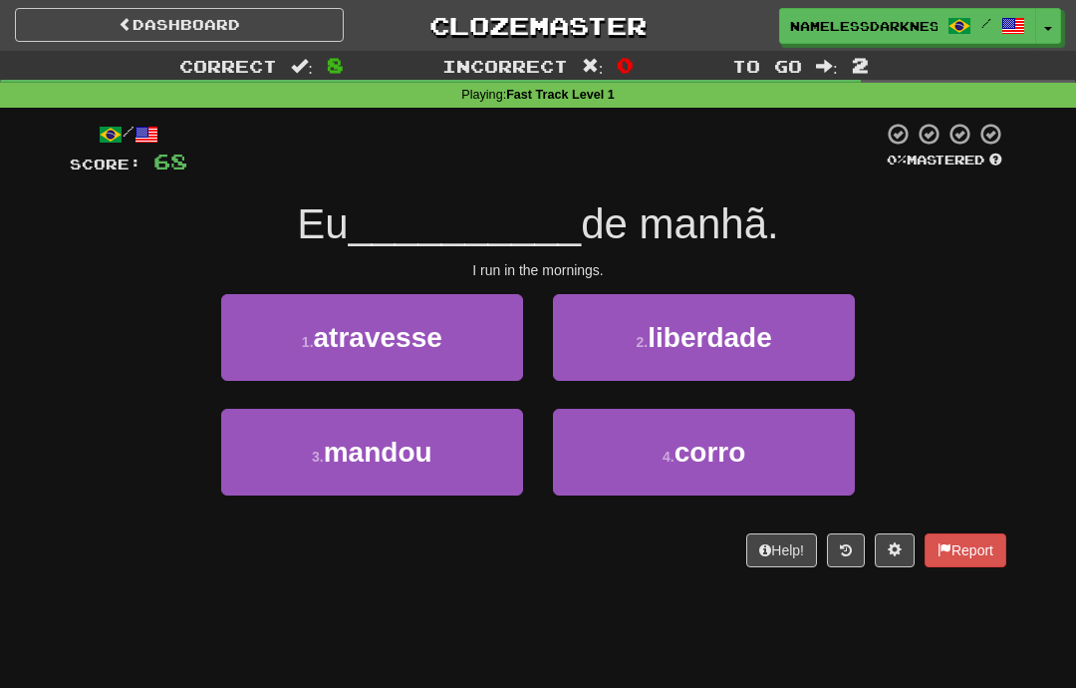
click at [727, 455] on span "corro" at bounding box center [711, 452] width 72 height 31
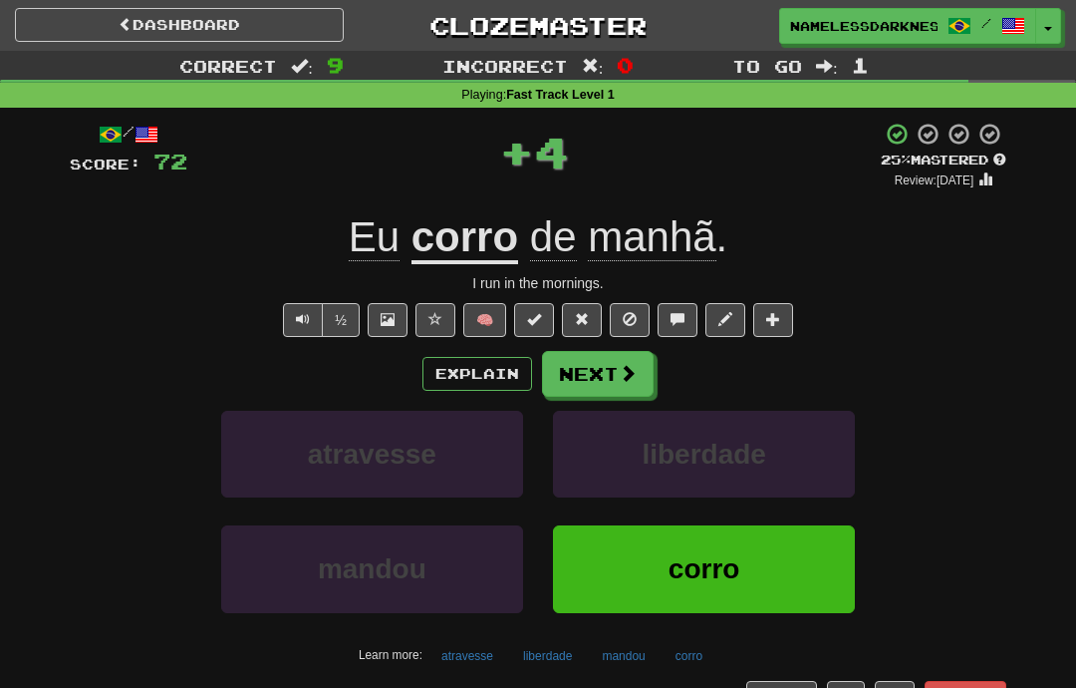
click at [621, 374] on span at bounding box center [628, 373] width 18 height 18
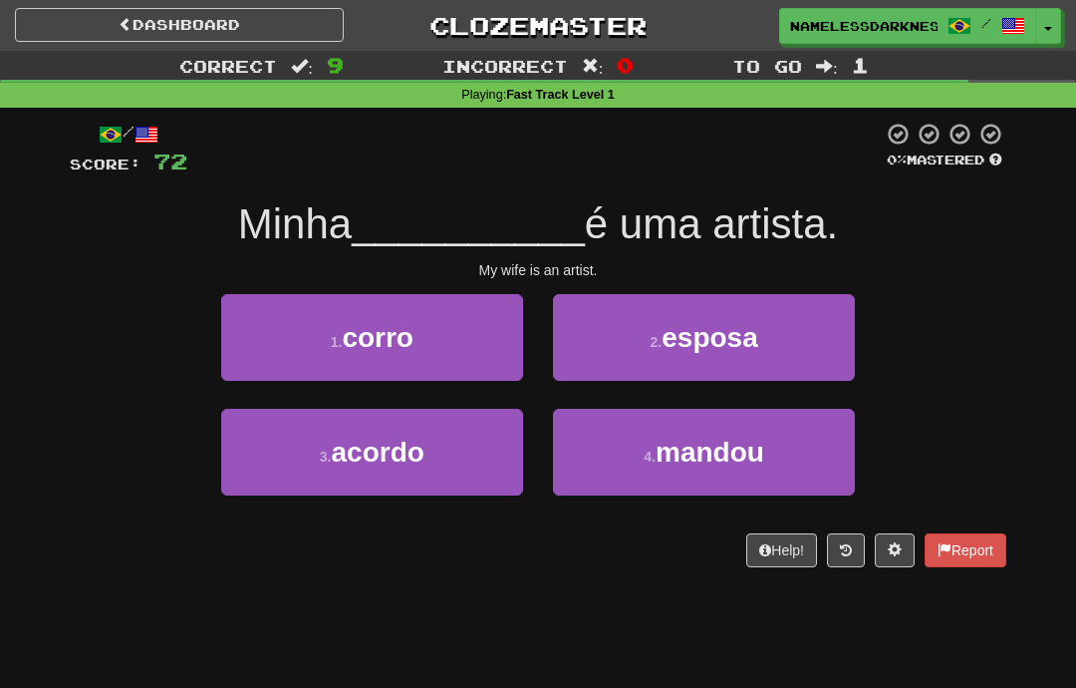
click at [663, 340] on small "2 ." at bounding box center [657, 342] width 12 height 16
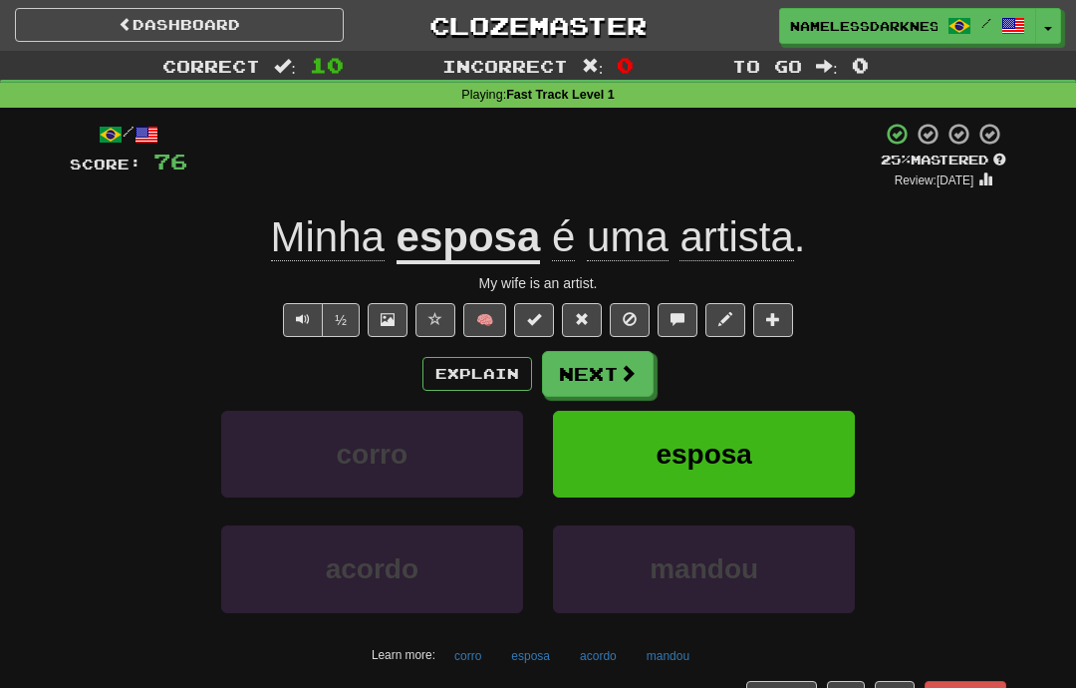
click at [621, 377] on span at bounding box center [628, 373] width 18 height 18
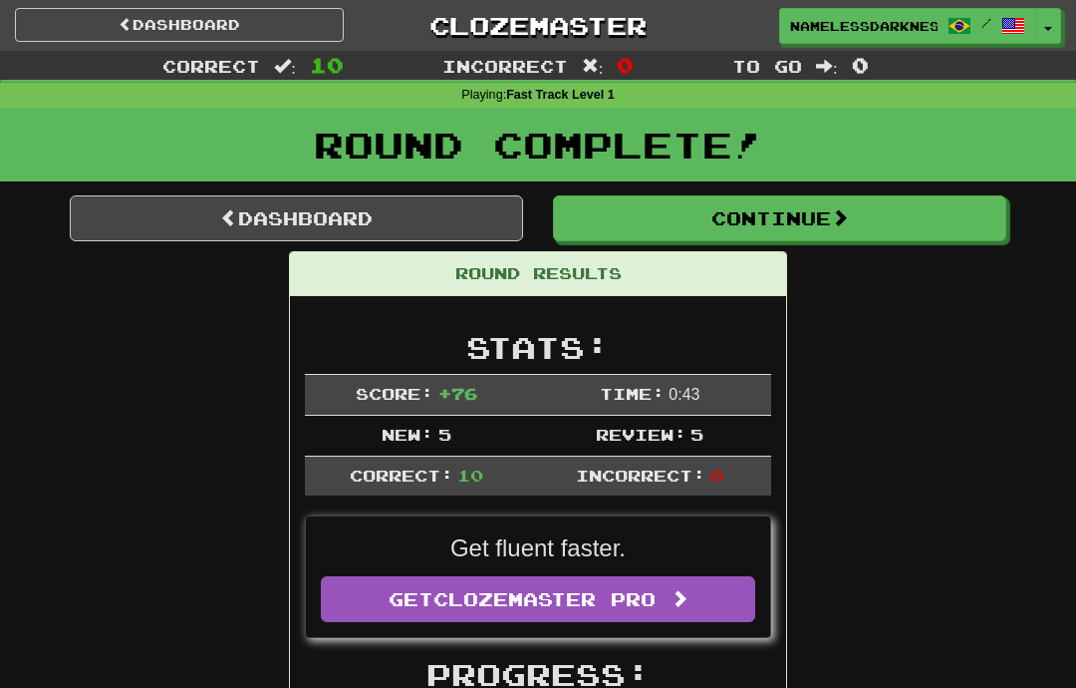
click at [774, 226] on button "Continue" at bounding box center [780, 218] width 454 height 46
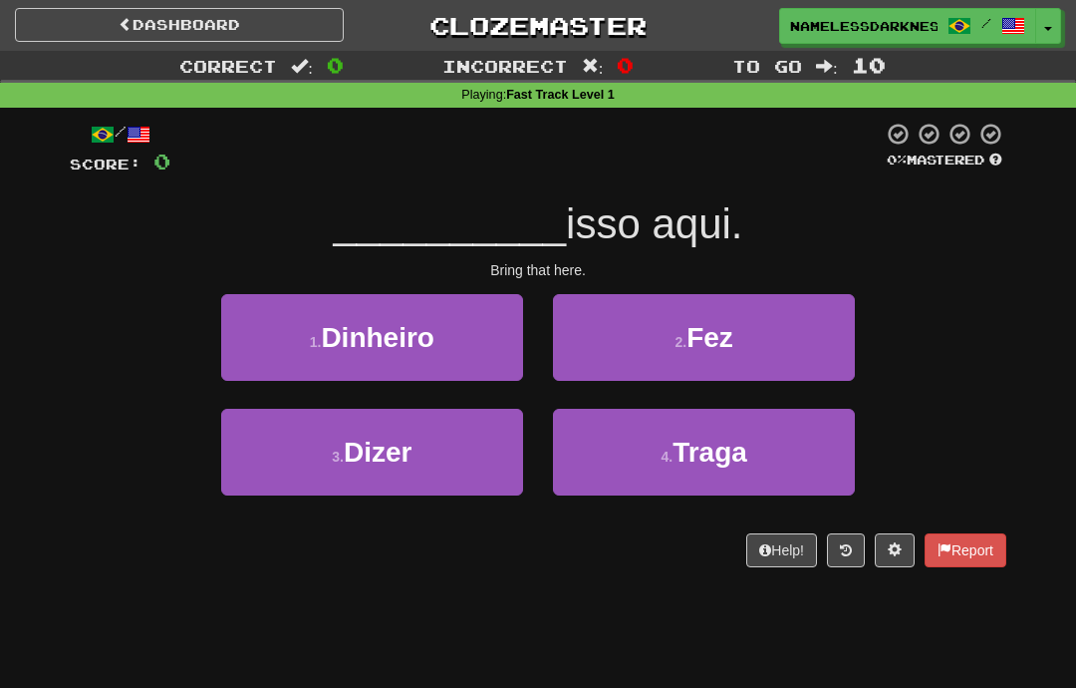
click at [692, 437] on span "Traga" at bounding box center [710, 452] width 75 height 31
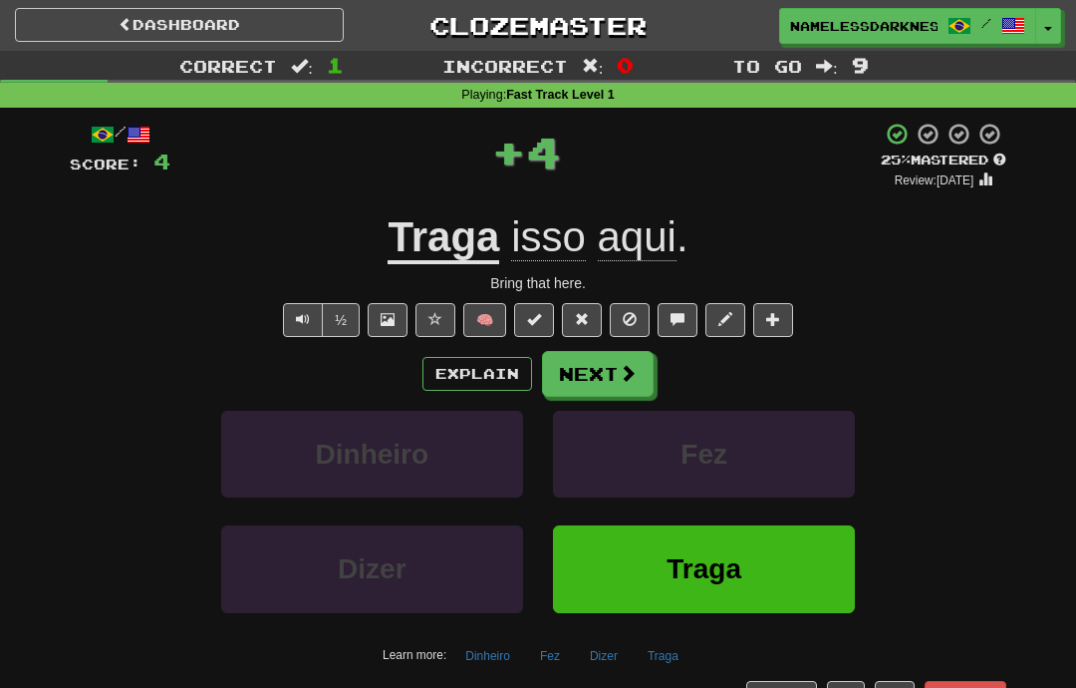
click at [633, 378] on span at bounding box center [628, 373] width 18 height 18
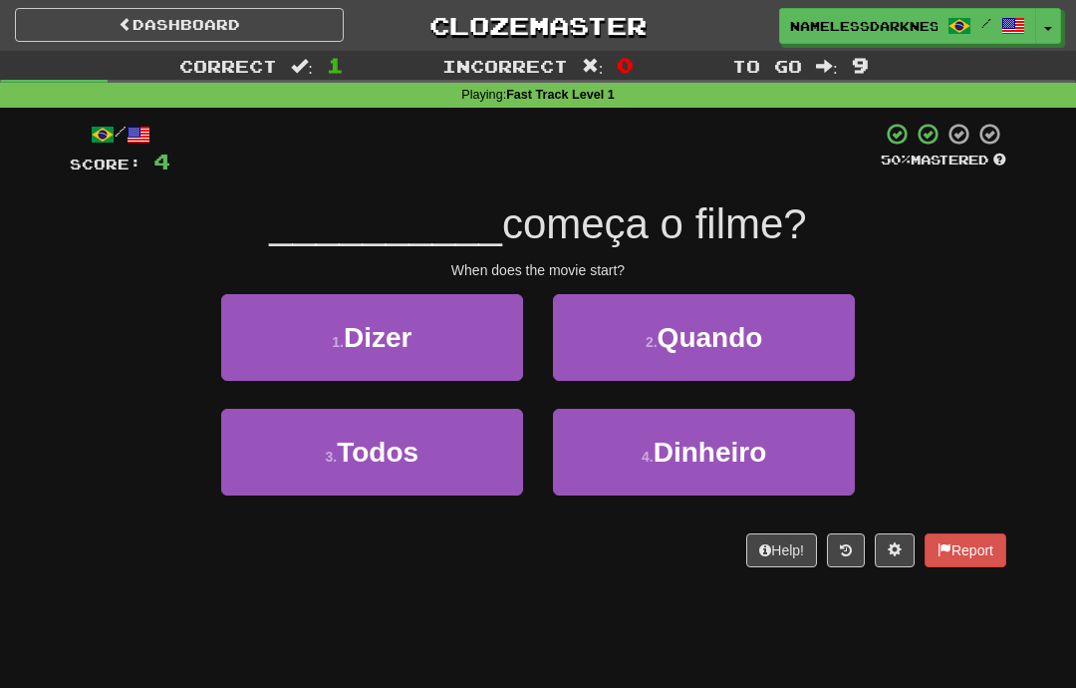
click at [678, 347] on span "Quando" at bounding box center [711, 337] width 106 height 31
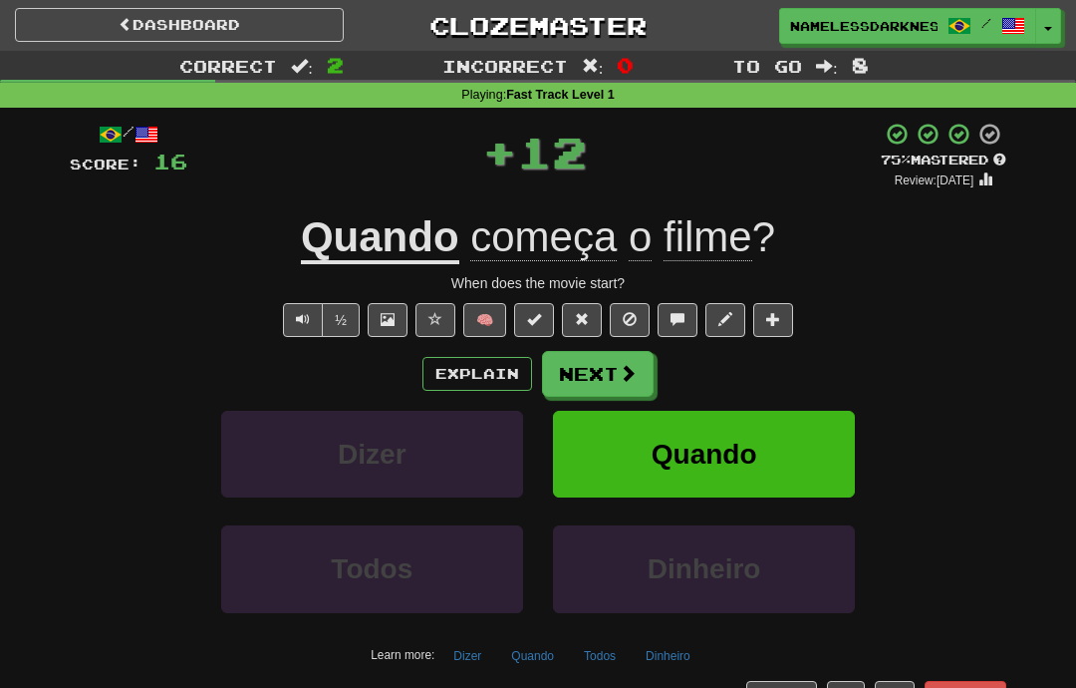
click at [620, 377] on span at bounding box center [628, 373] width 18 height 18
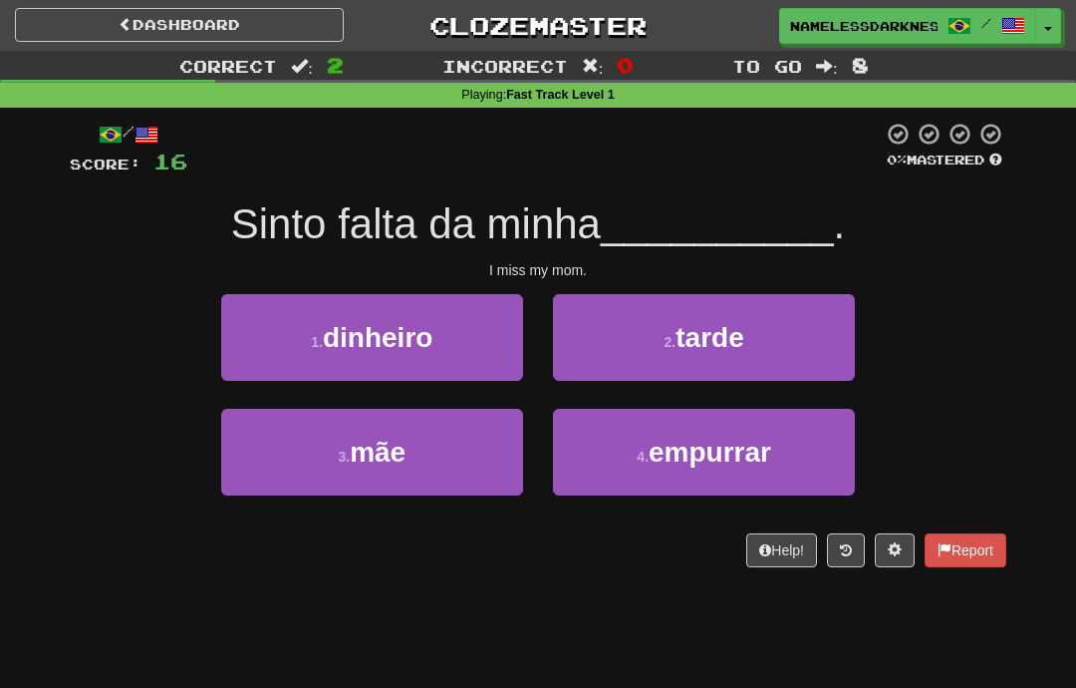
click at [508, 455] on button "3 . mãe" at bounding box center [372, 452] width 302 height 87
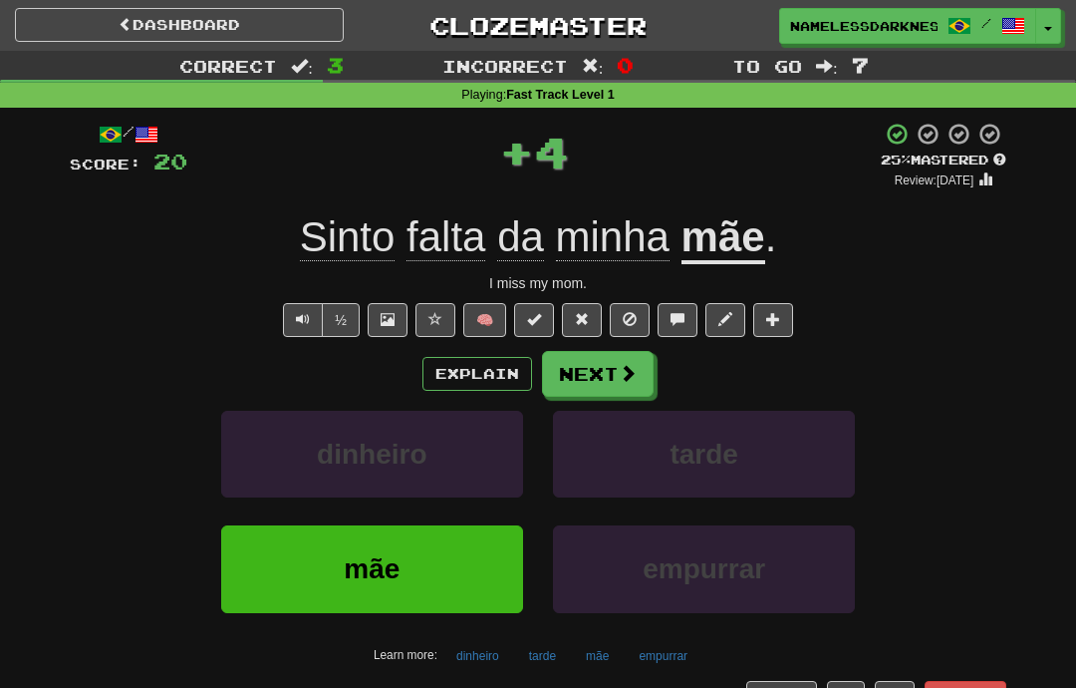
click at [616, 378] on button "Next" at bounding box center [598, 374] width 112 height 46
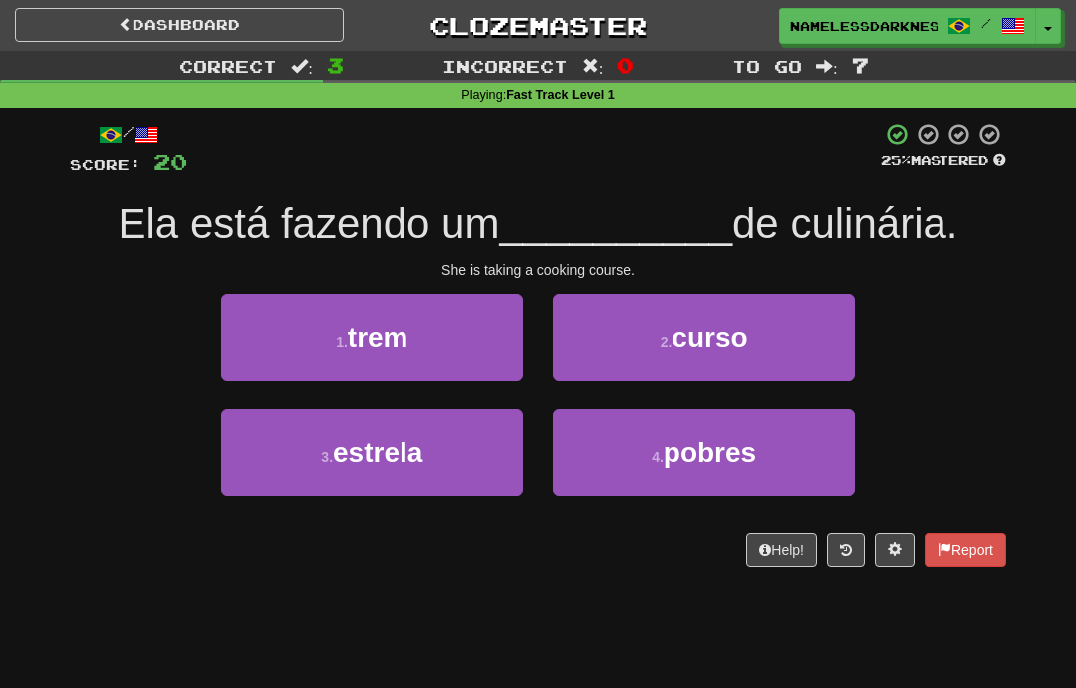
click at [776, 326] on button "2 . curso" at bounding box center [704, 337] width 302 height 87
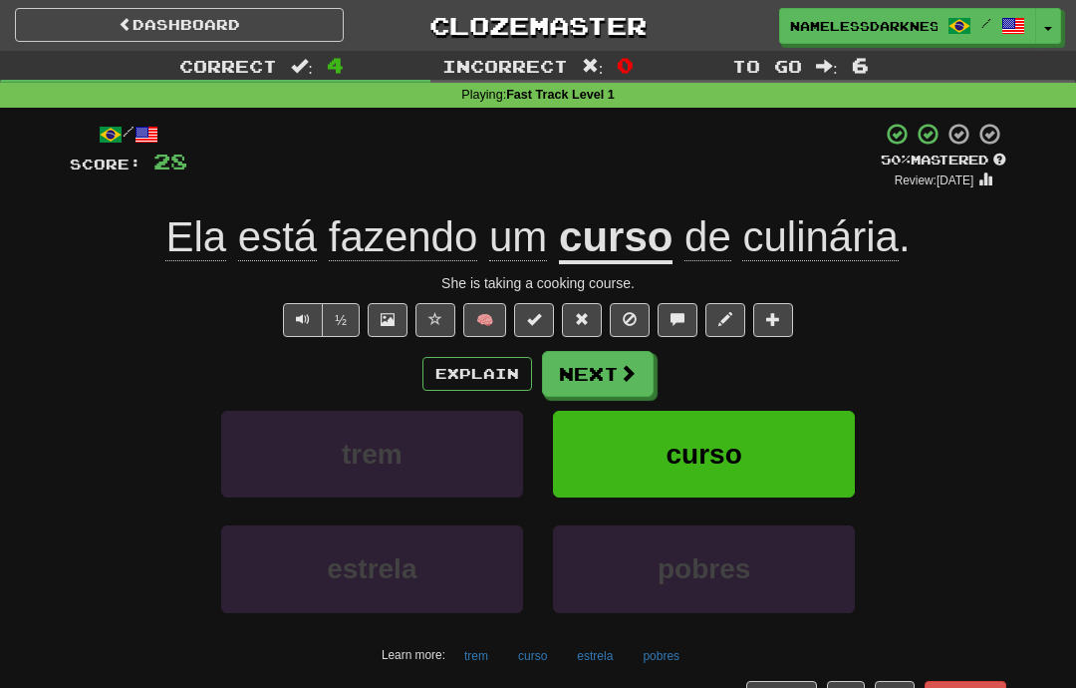
click at [628, 378] on span at bounding box center [628, 373] width 18 height 18
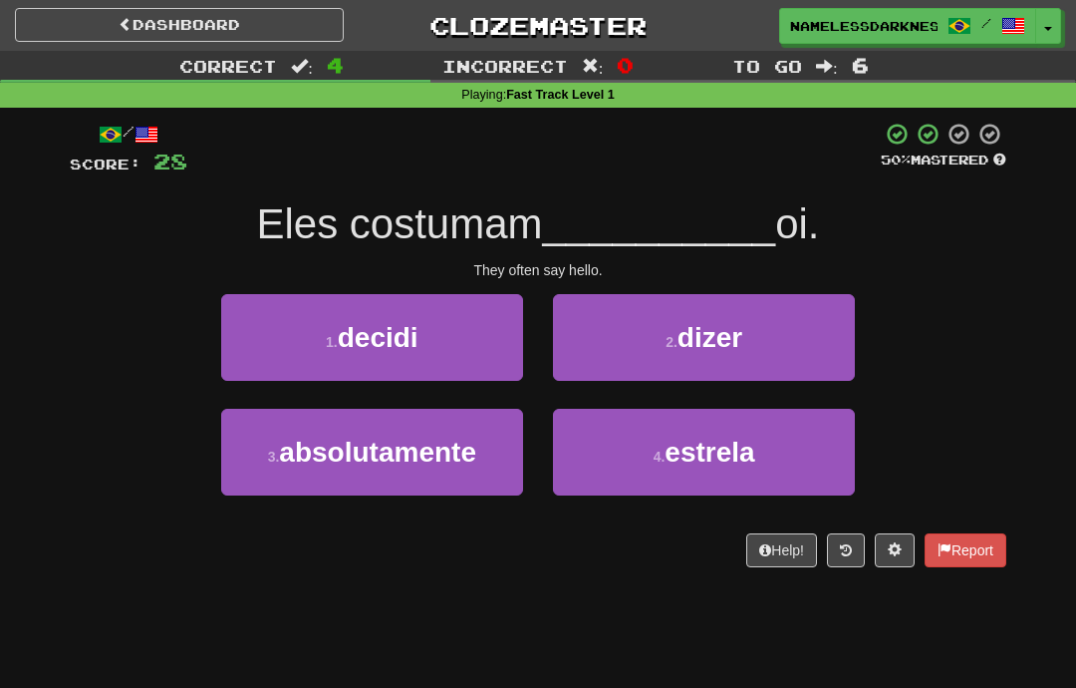
click at [774, 345] on button "2 . dizer" at bounding box center [704, 337] width 302 height 87
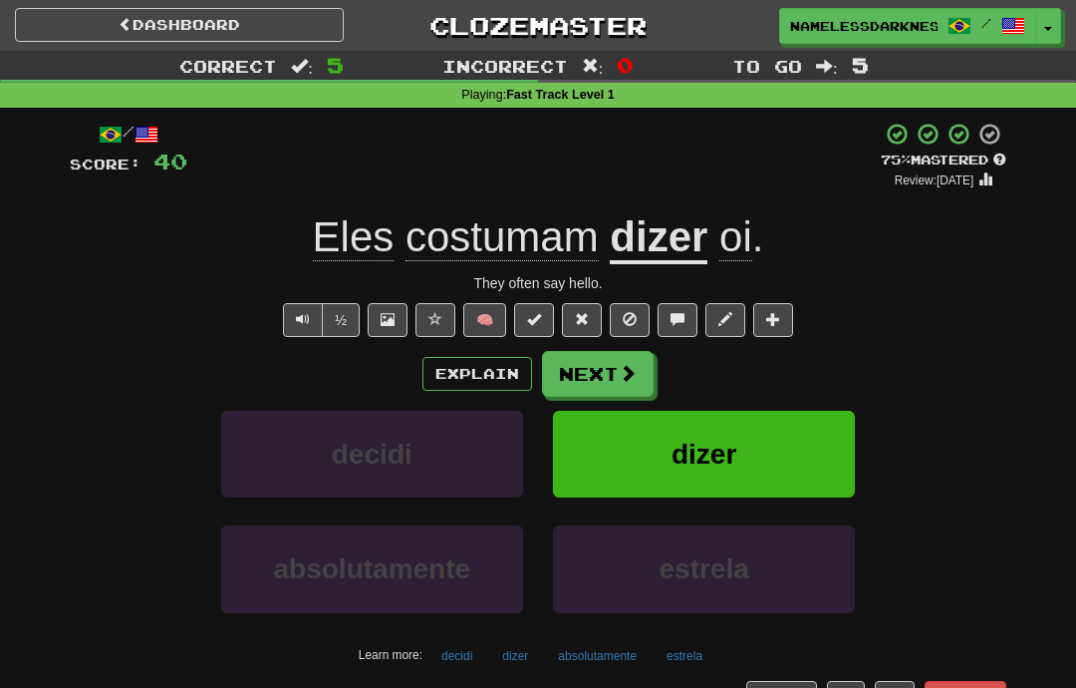
click at [632, 367] on span at bounding box center [628, 373] width 18 height 18
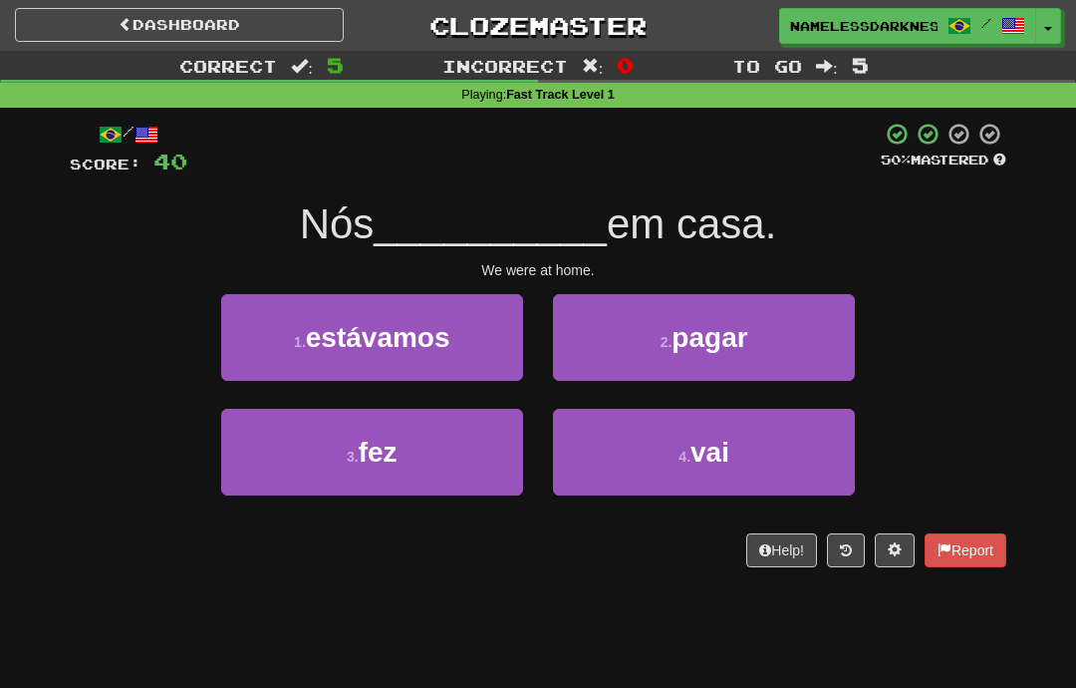
click at [499, 332] on button "1 . estávamos" at bounding box center [372, 337] width 302 height 87
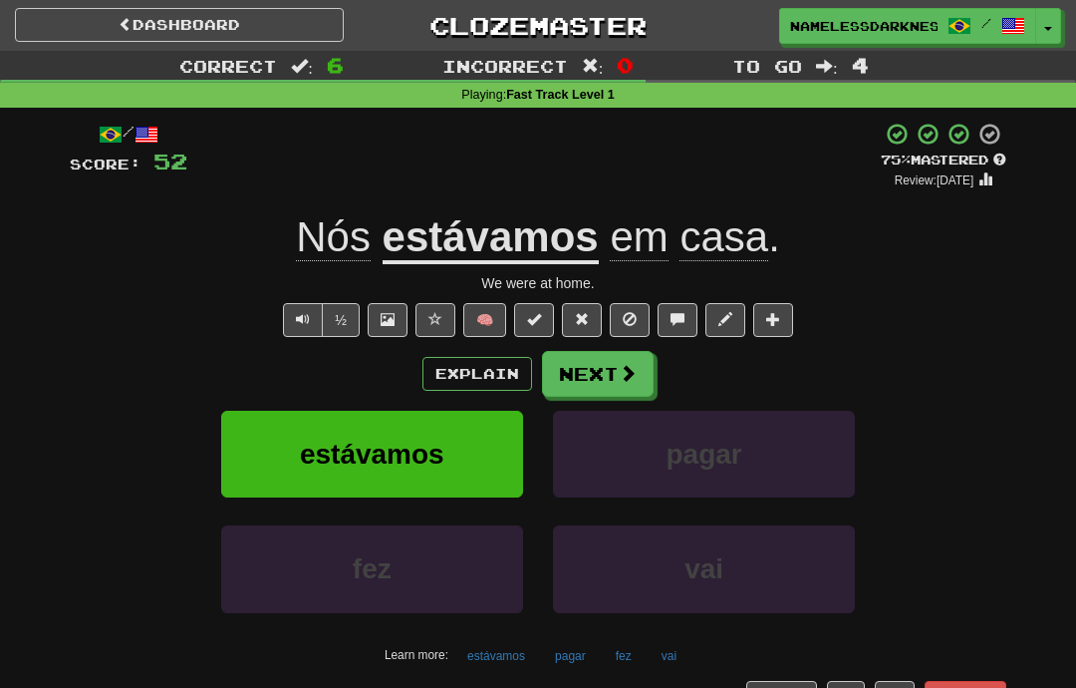
click at [627, 377] on span at bounding box center [628, 373] width 18 height 18
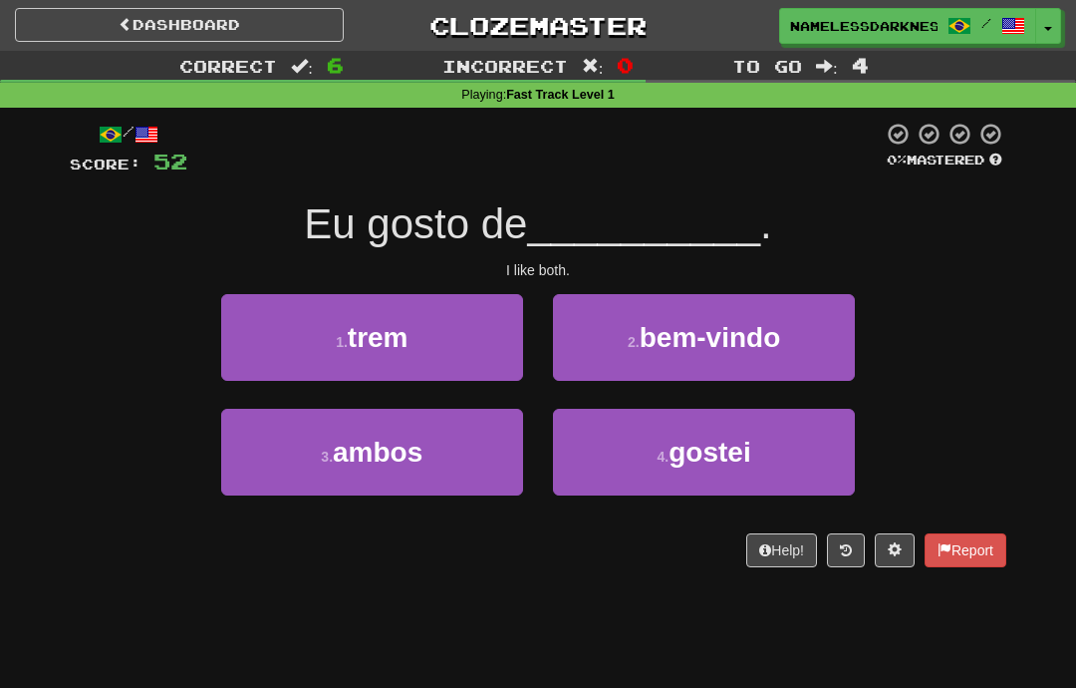
click at [495, 432] on button "3 . ambos" at bounding box center [372, 452] width 302 height 87
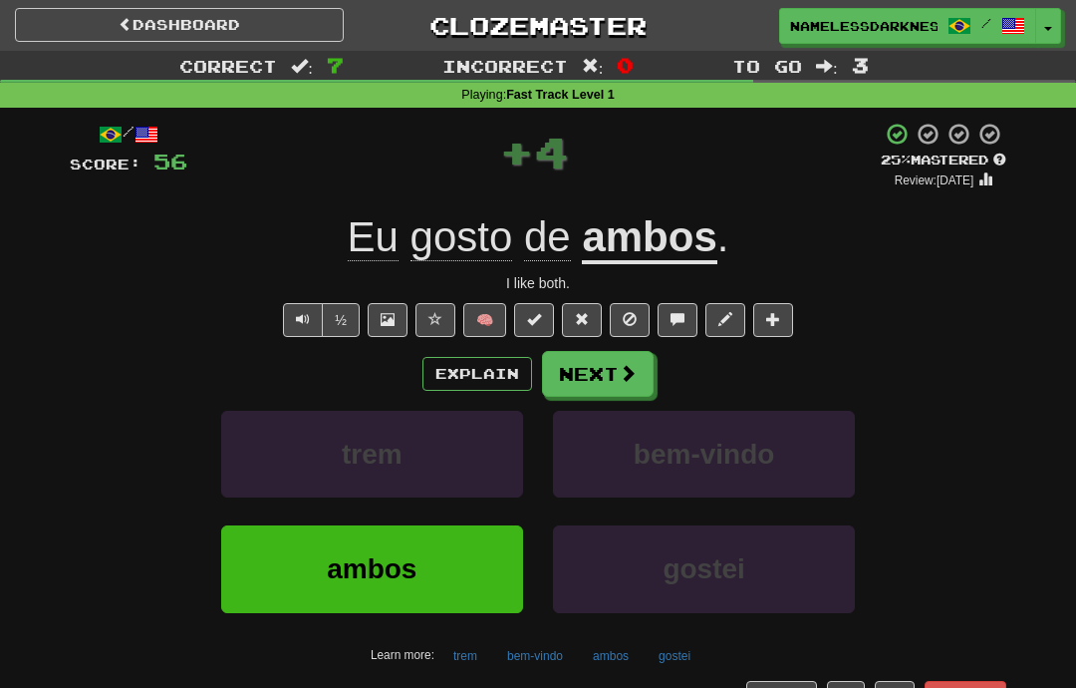
click at [608, 376] on button "Next" at bounding box center [598, 374] width 112 height 46
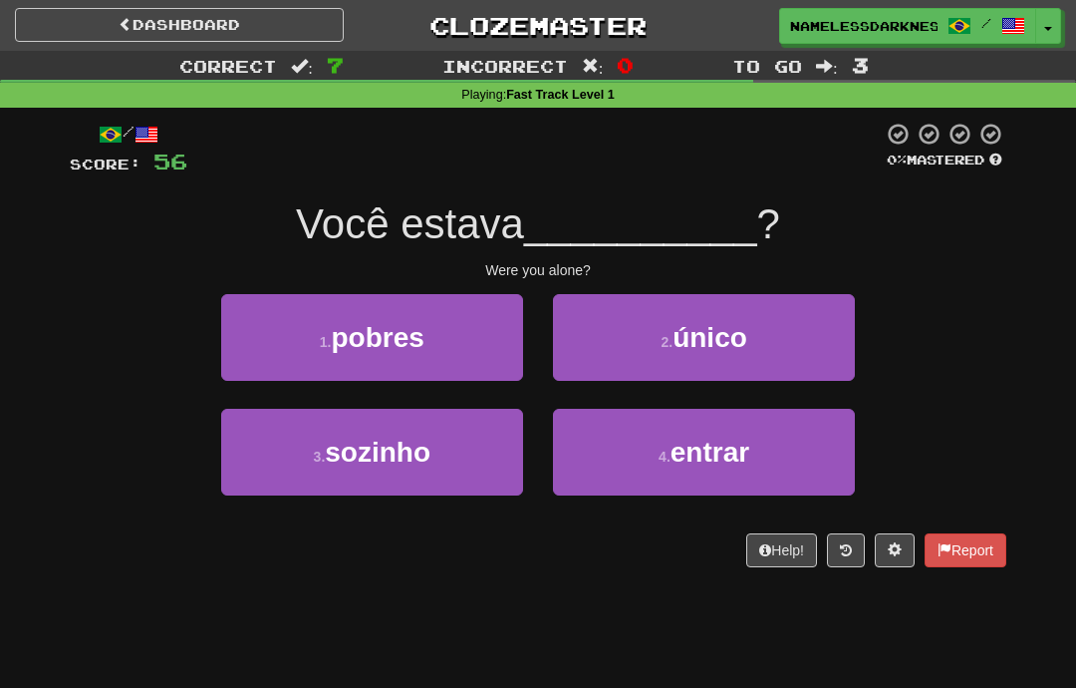
click at [481, 462] on button "3 . sozinho" at bounding box center [372, 452] width 302 height 87
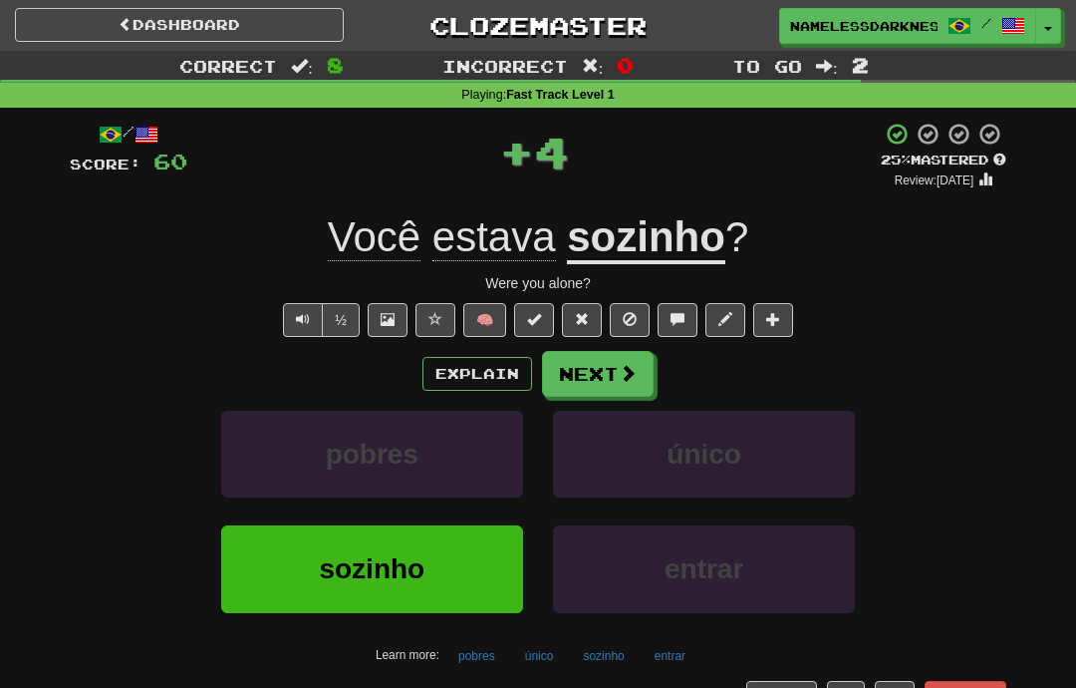
click at [632, 374] on span at bounding box center [628, 373] width 18 height 18
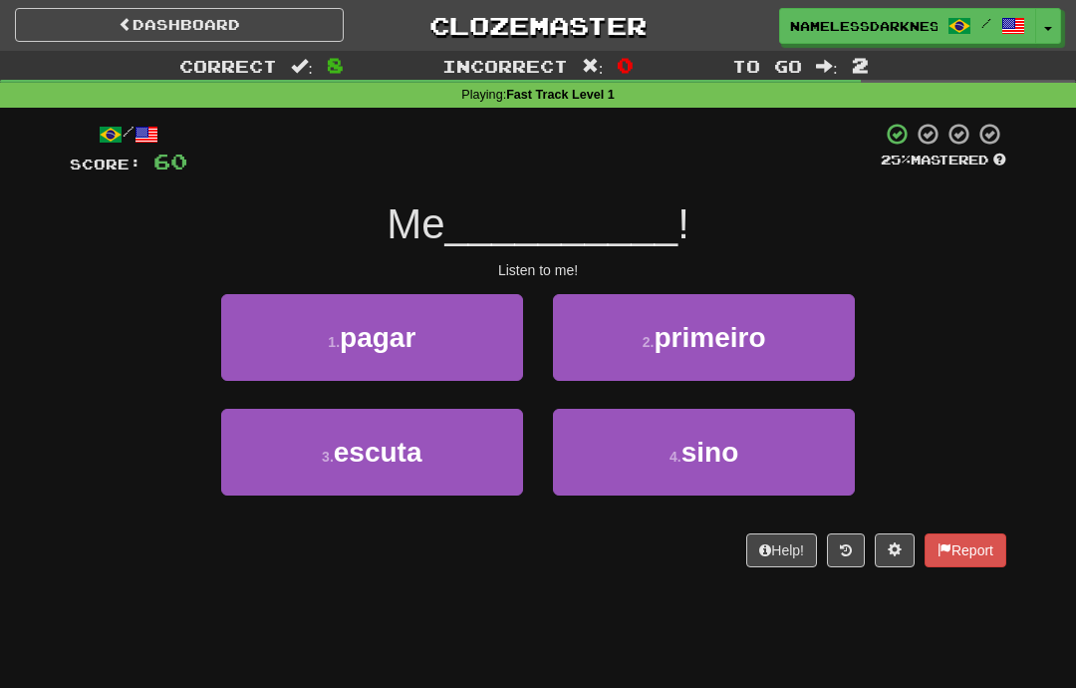
click at [484, 440] on button "3 . escuta" at bounding box center [372, 452] width 302 height 87
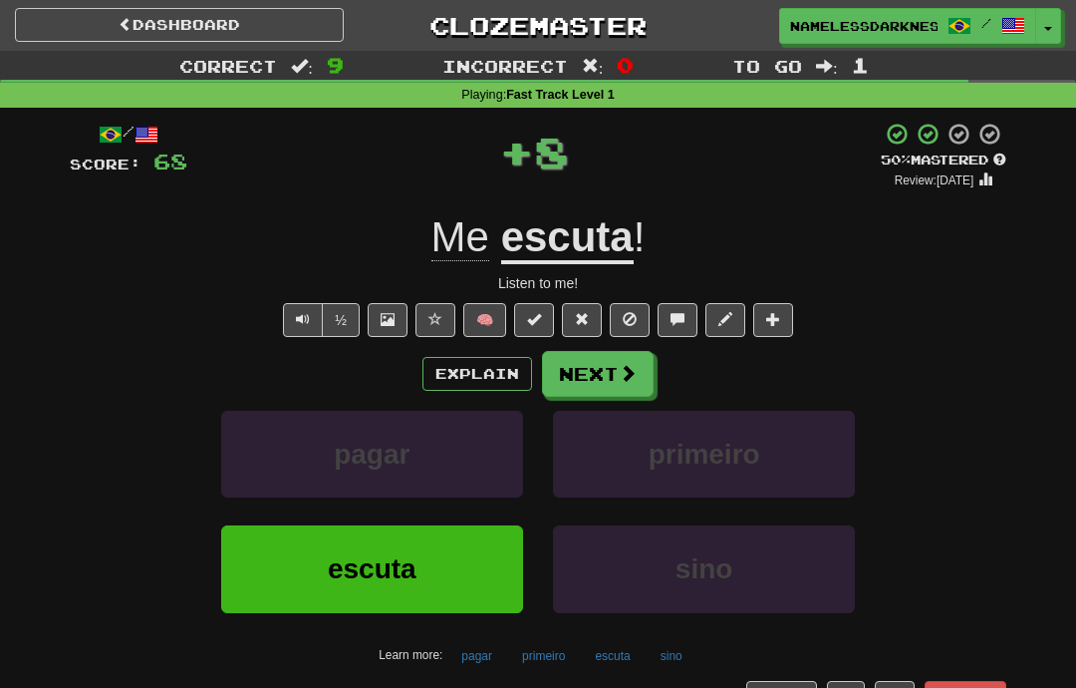
click at [629, 373] on span at bounding box center [628, 373] width 18 height 18
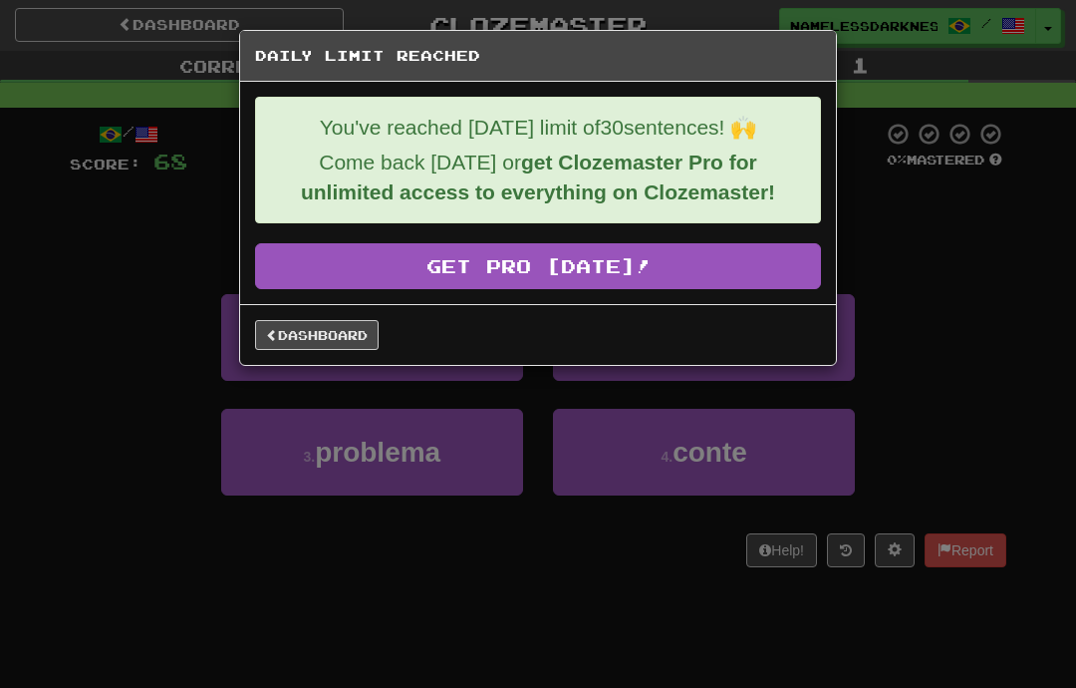
click at [360, 339] on link "Dashboard" at bounding box center [317, 335] width 124 height 30
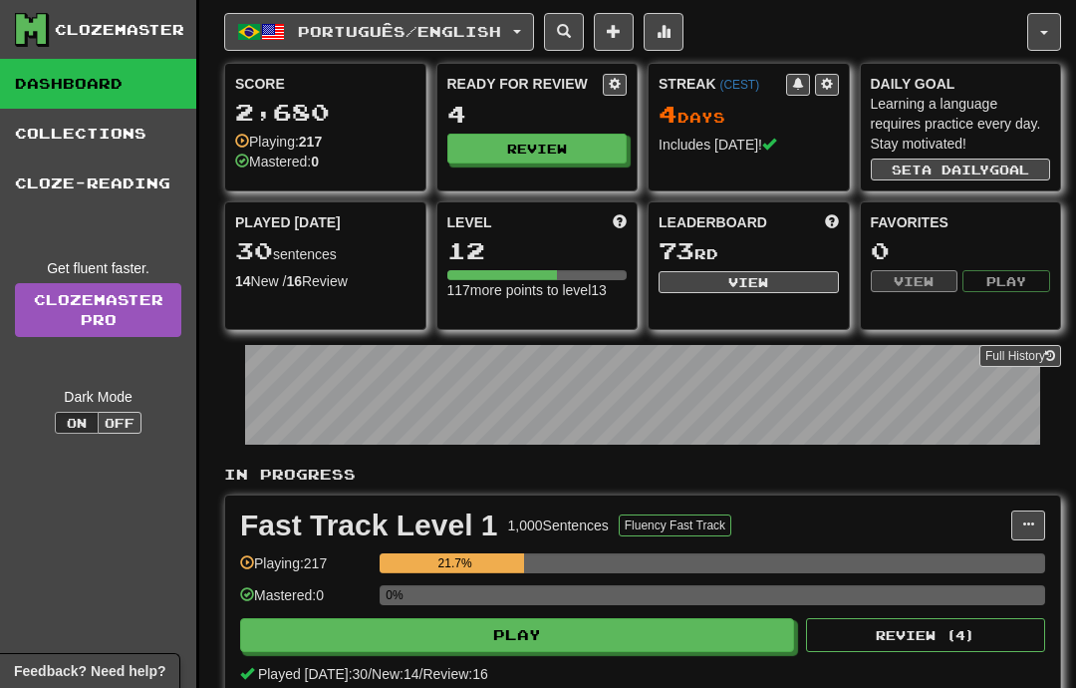
click at [1043, 29] on button "button" at bounding box center [1045, 32] width 34 height 38
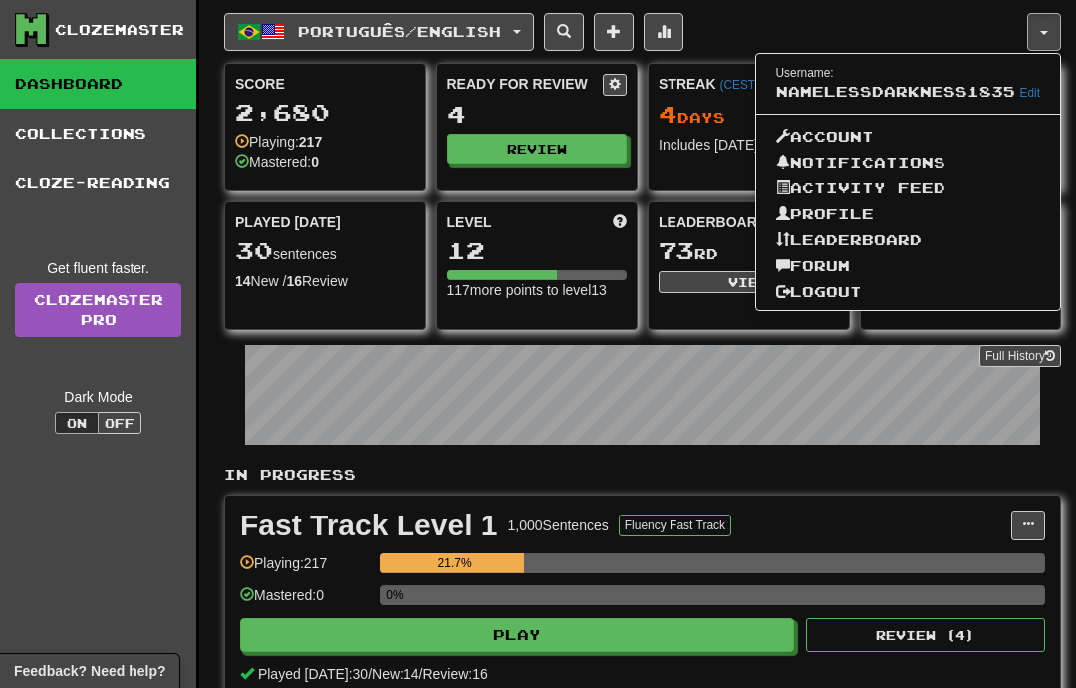
click at [871, 299] on link "Logout" at bounding box center [909, 292] width 305 height 26
